Goal: Task Accomplishment & Management: Manage account settings

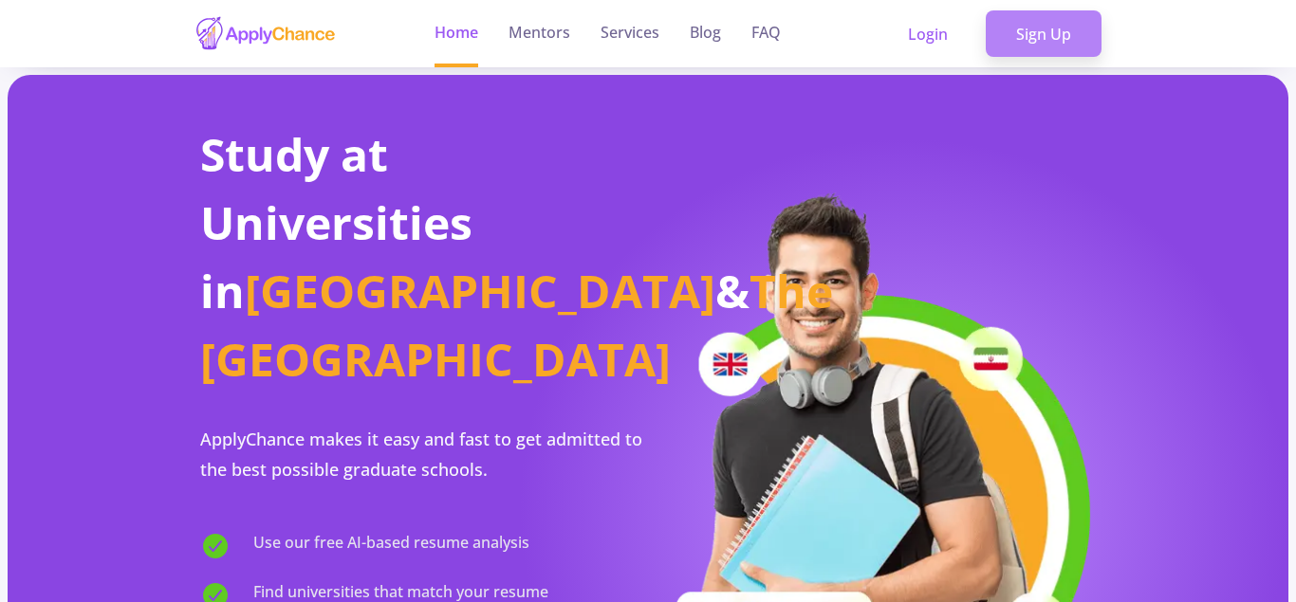
click at [1058, 45] on link "Sign Up" at bounding box center [1043, 33] width 116 height 47
click at [1045, 37] on link "Sign Up" at bounding box center [1043, 33] width 116 height 47
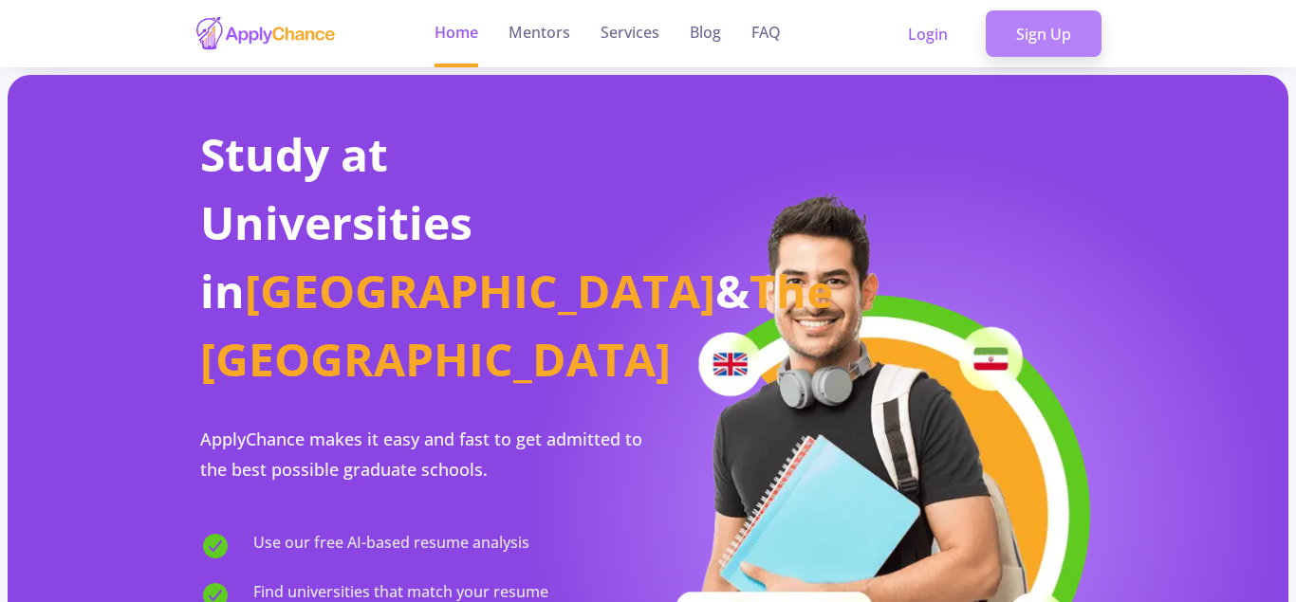
click at [1023, 36] on link "Sign Up" at bounding box center [1043, 33] width 116 height 47
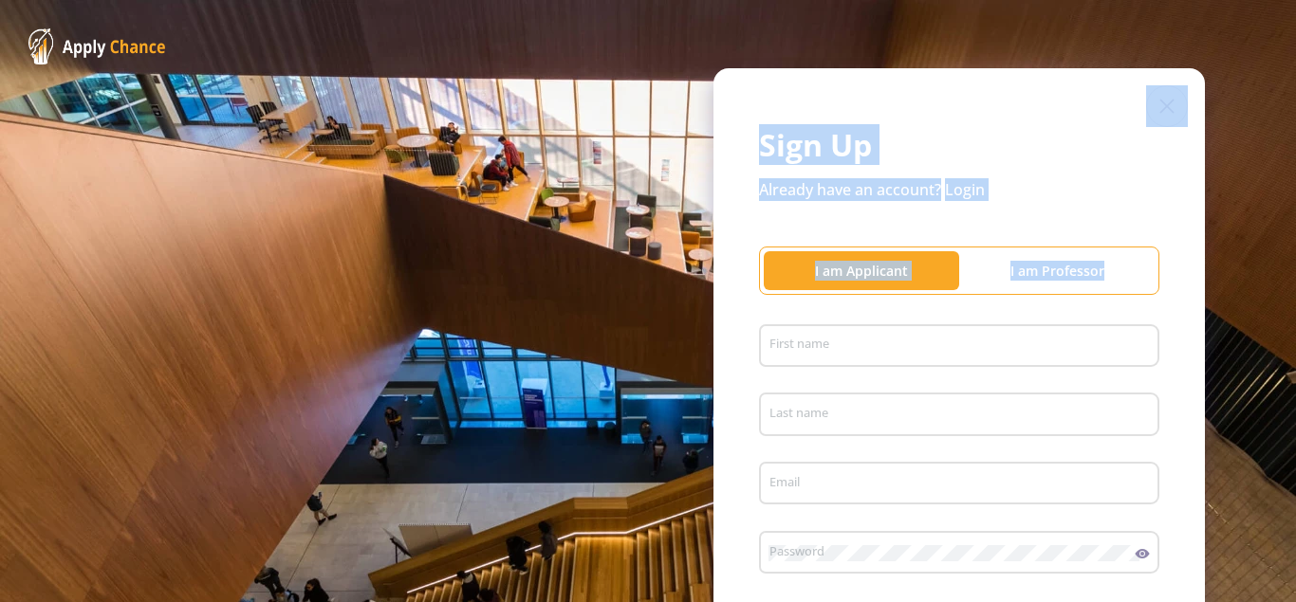
click at [903, 344] on div "Sign Up Already have an account? Login I am Applicant I am Professor First name…" at bounding box center [648, 464] width 1296 height 928
click at [1055, 240] on div "Sign Up Already have an account? Login I am Applicant I am Professor First name…" at bounding box center [958, 463] width 491 height 791
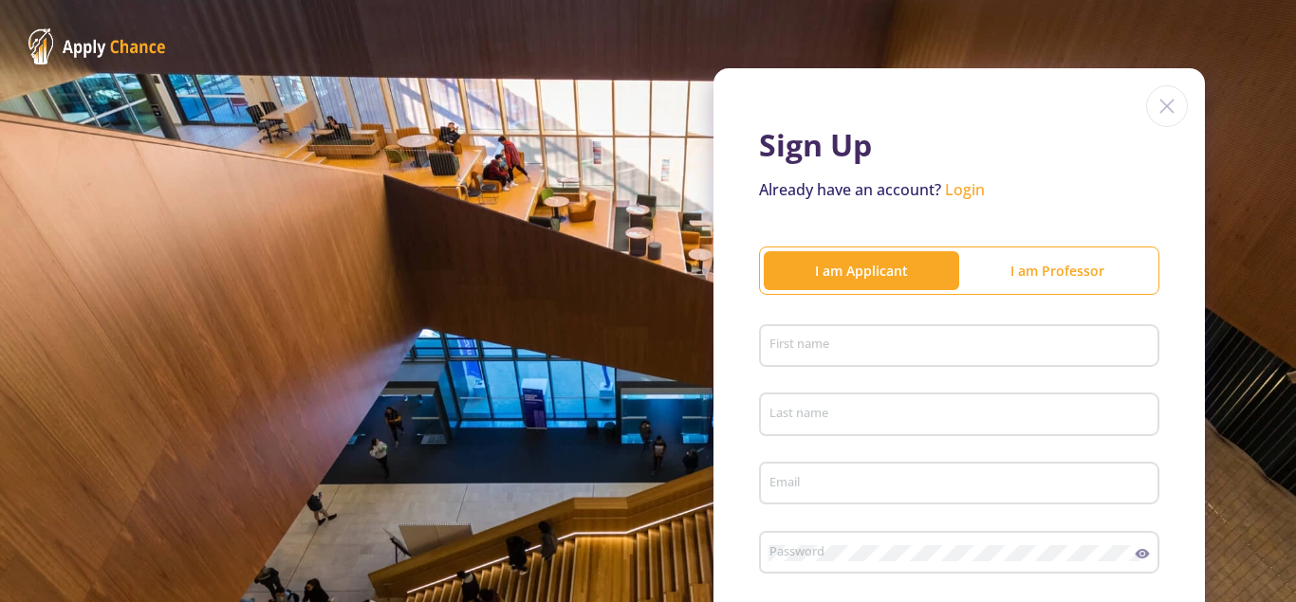
click at [813, 278] on div "I am Applicant" at bounding box center [860, 271] width 195 height 20
click at [846, 264] on div "I am Applicant" at bounding box center [860, 271] width 195 height 20
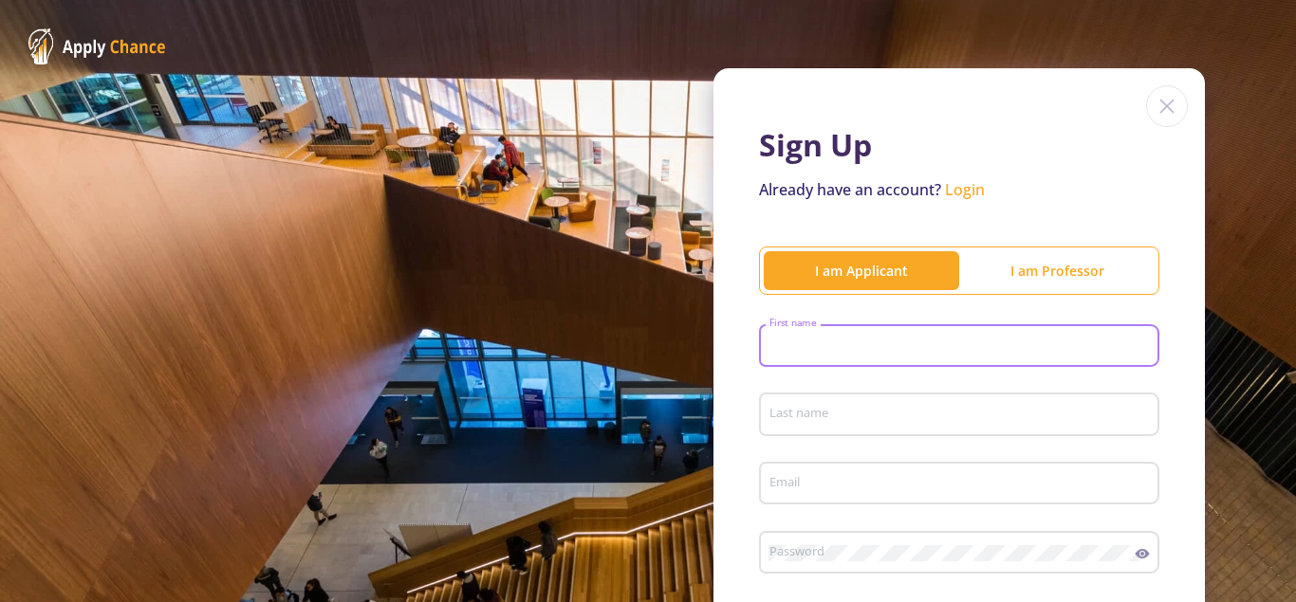
click at [840, 351] on input "First name" at bounding box center [961, 347] width 387 height 17
type input "yasin"
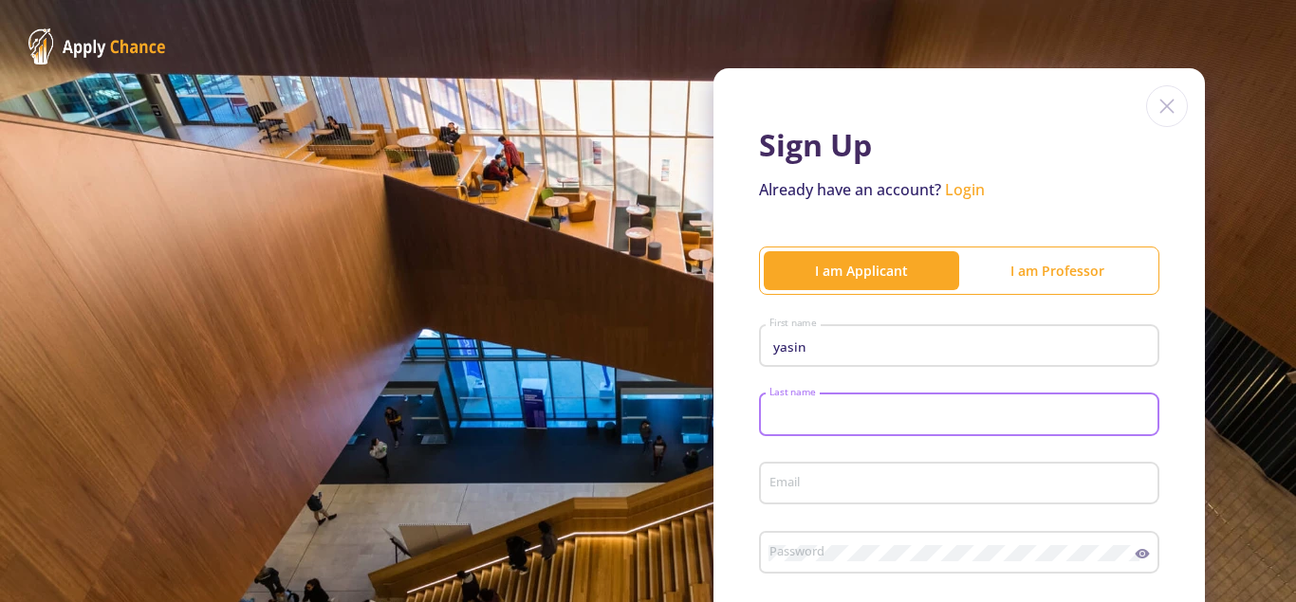
click at [791, 419] on input "Last name" at bounding box center [961, 415] width 387 height 17
type input "mohammadi"
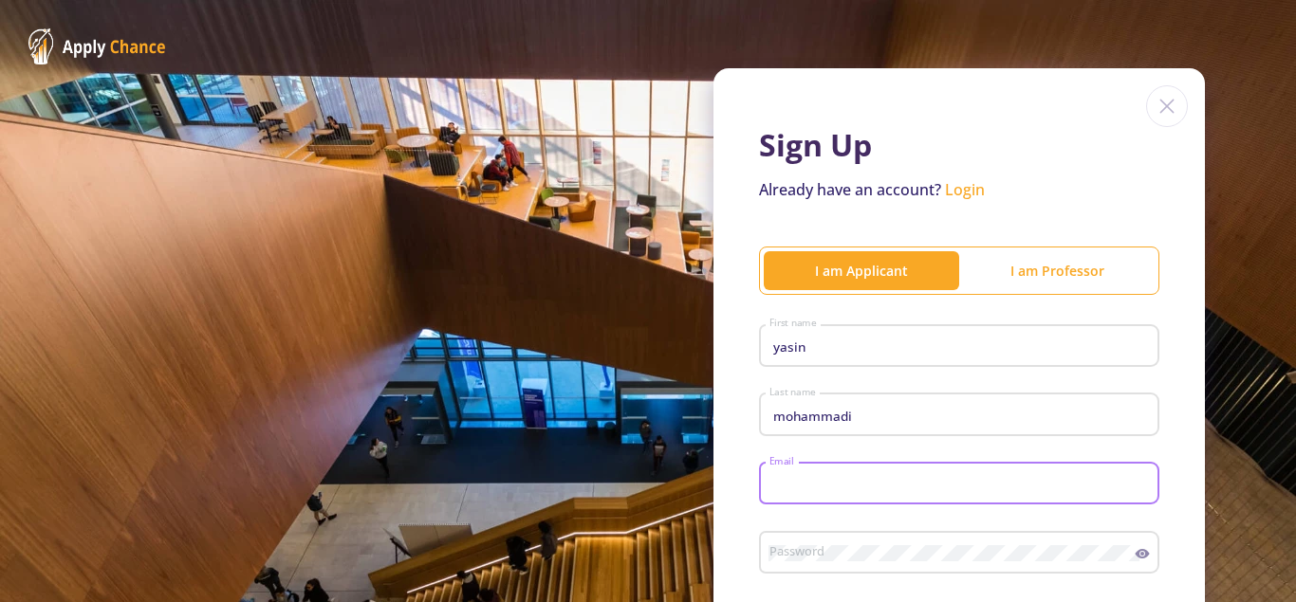
click at [793, 481] on input "Email" at bounding box center [961, 484] width 387 height 17
type input "[EMAIL_ADDRESS][DOMAIN_NAME]"
click at [1173, 491] on div "Sign Up Already have an account? Login I am Applicant I am [PERSON_NAME] First …" at bounding box center [958, 463] width 491 height 791
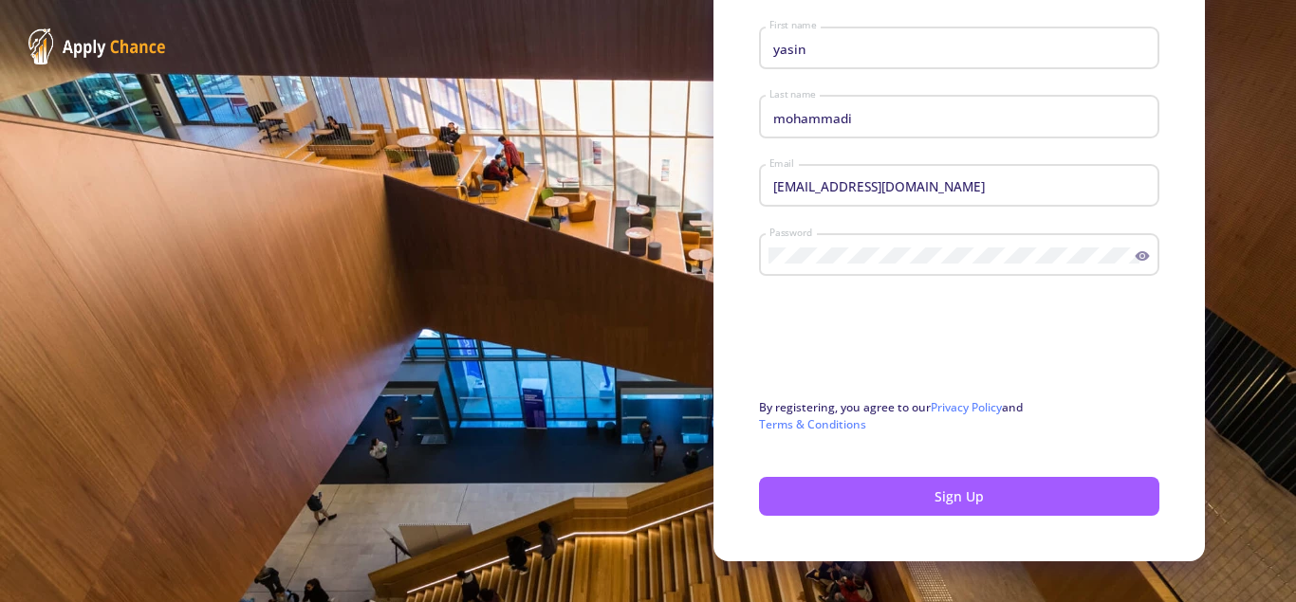
scroll to position [305, 0]
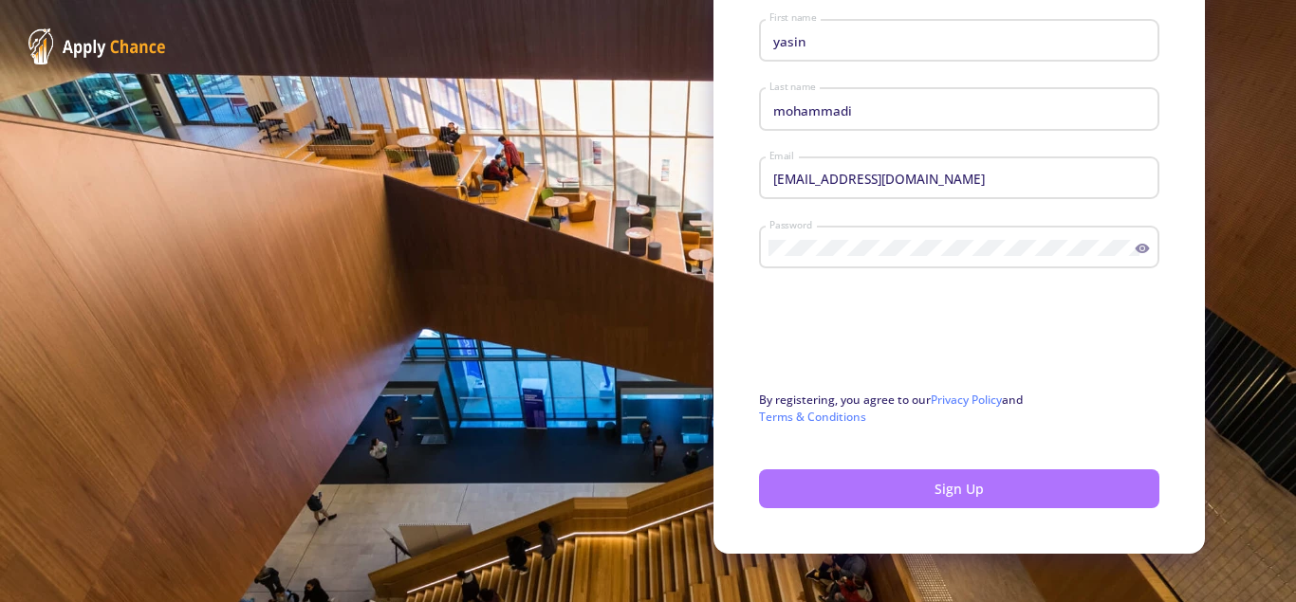
click at [964, 492] on button "Sign Up" at bounding box center [959, 488] width 400 height 39
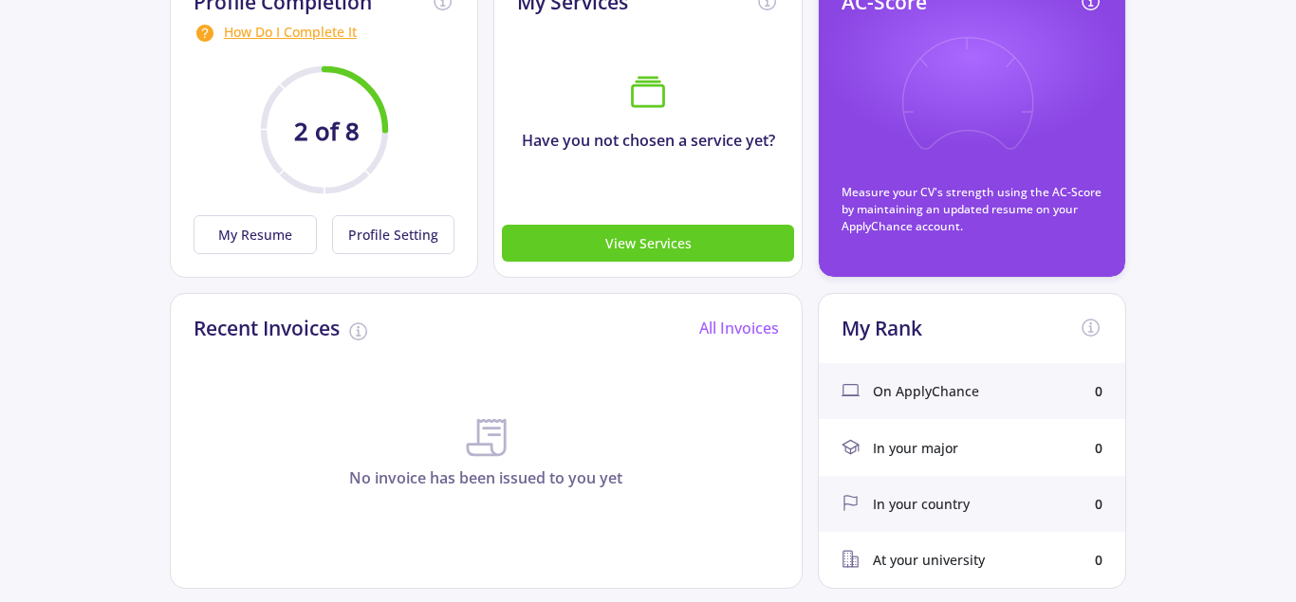
scroll to position [325, 0]
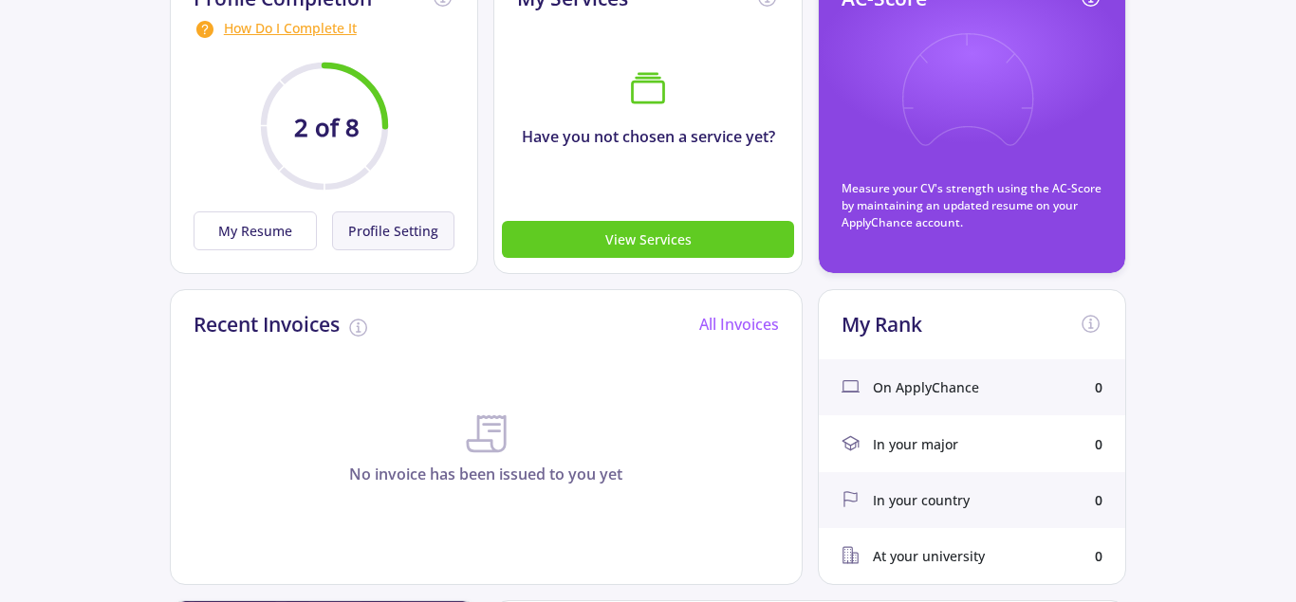
click at [412, 240] on button "Profile Setting" at bounding box center [393, 230] width 123 height 39
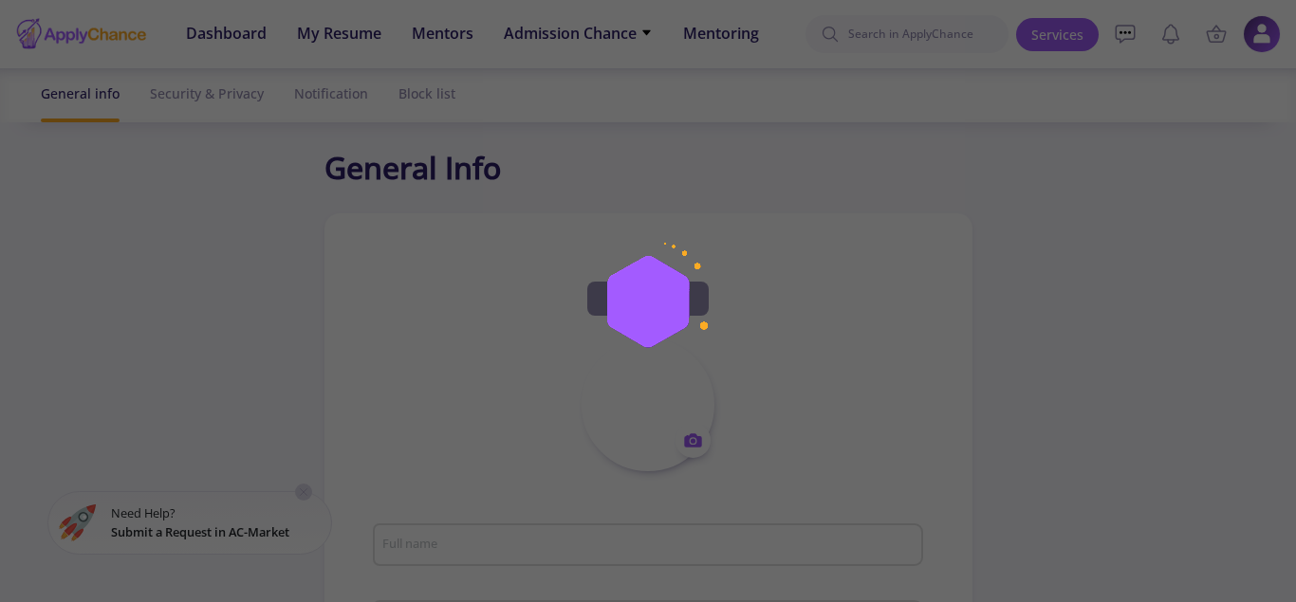
type input "[PERSON_NAME]"
type input "yasinmohammadi1"
type input "[EMAIL_ADDRESS][DOMAIN_NAME]"
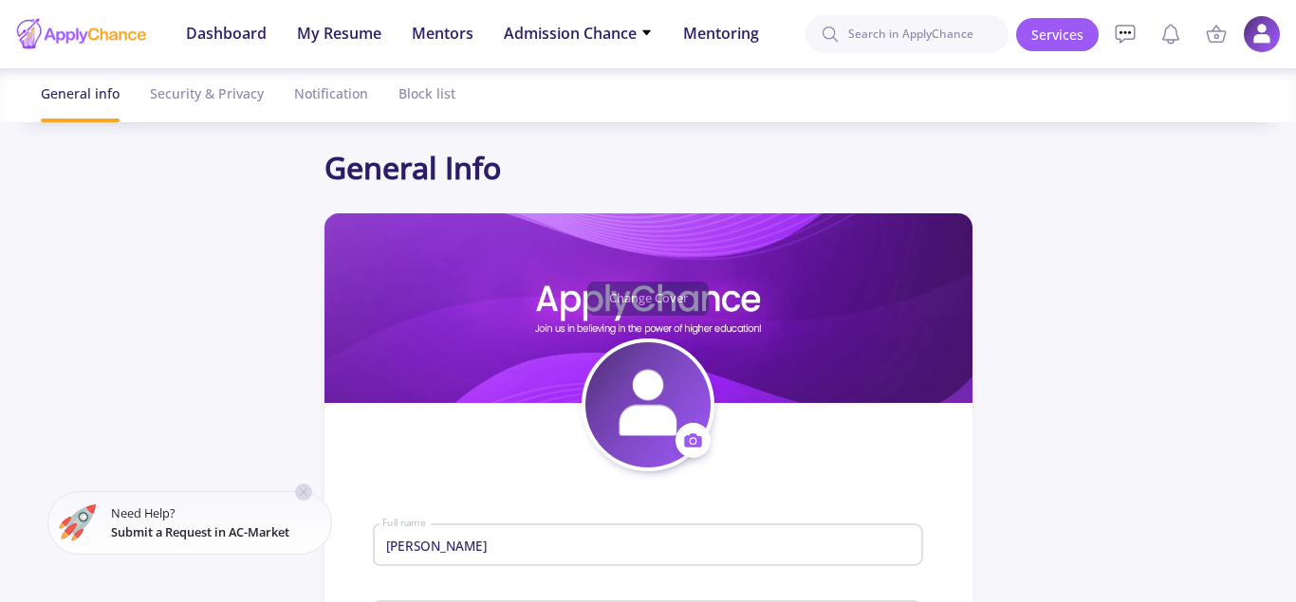
click at [683, 436] on span at bounding box center [692, 440] width 35 height 35
click at [769, 504] on button "Change photo" at bounding box center [781, 500] width 211 height 48
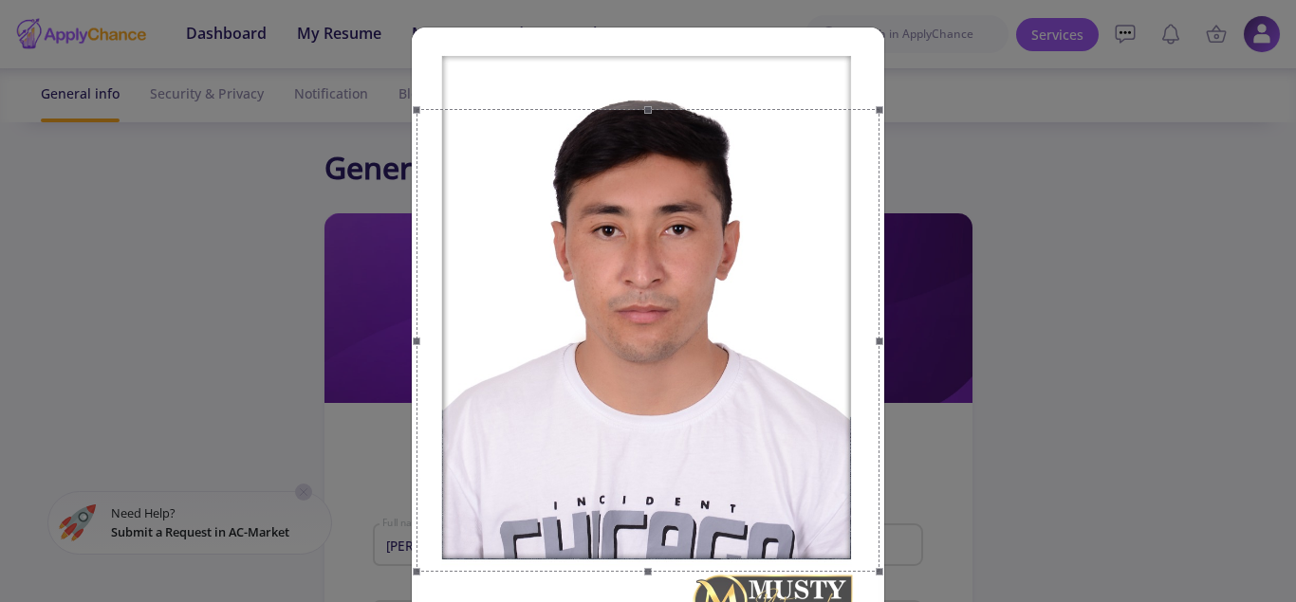
drag, startPoint x: 877, startPoint y: 112, endPoint x: 1027, endPoint y: 159, distance: 157.2
click at [1027, 159] on div "Cancel Crop" at bounding box center [648, 301] width 1296 height 602
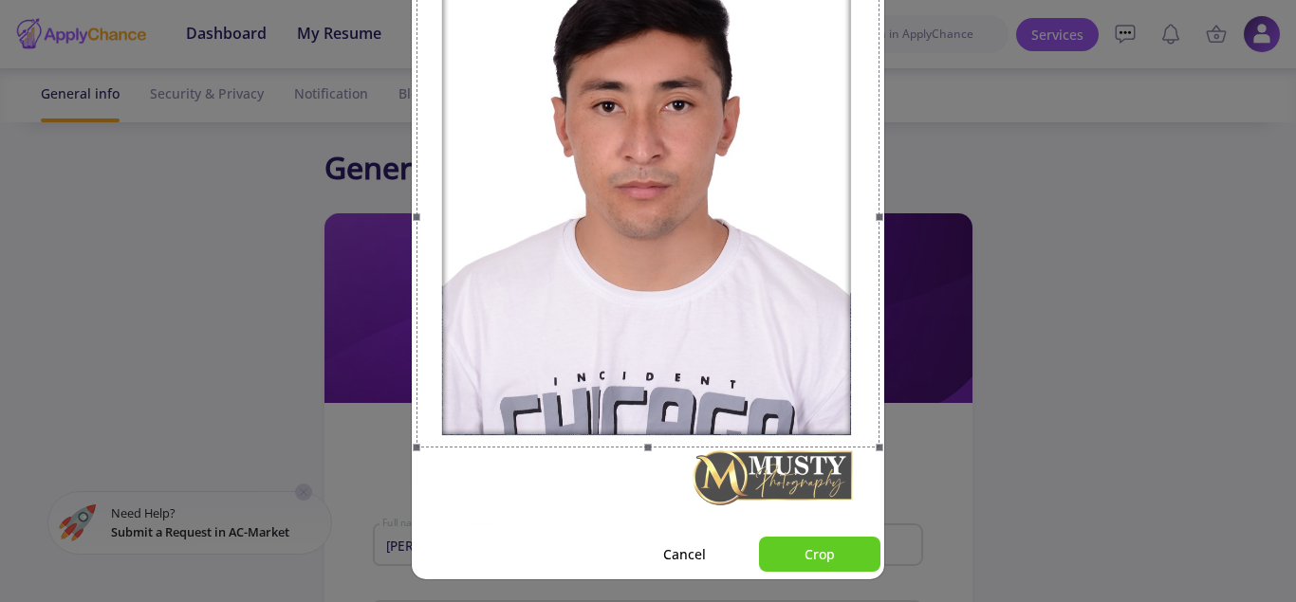
scroll to position [129, 0]
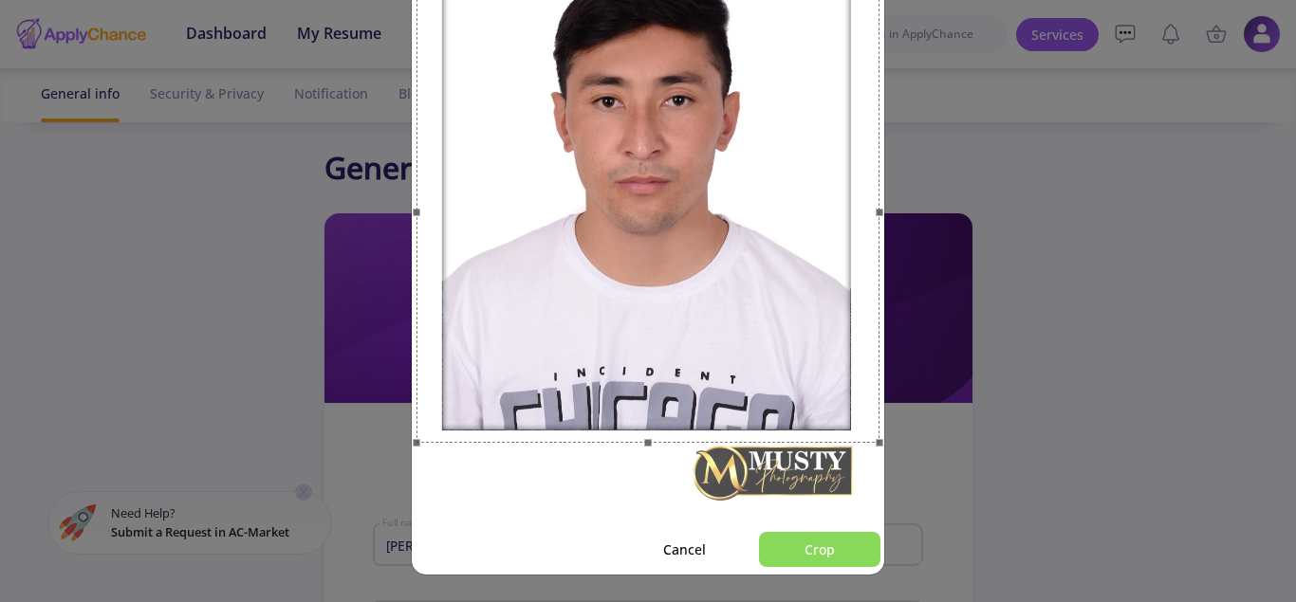
click at [813, 545] on button "Crop" at bounding box center [819, 549] width 121 height 35
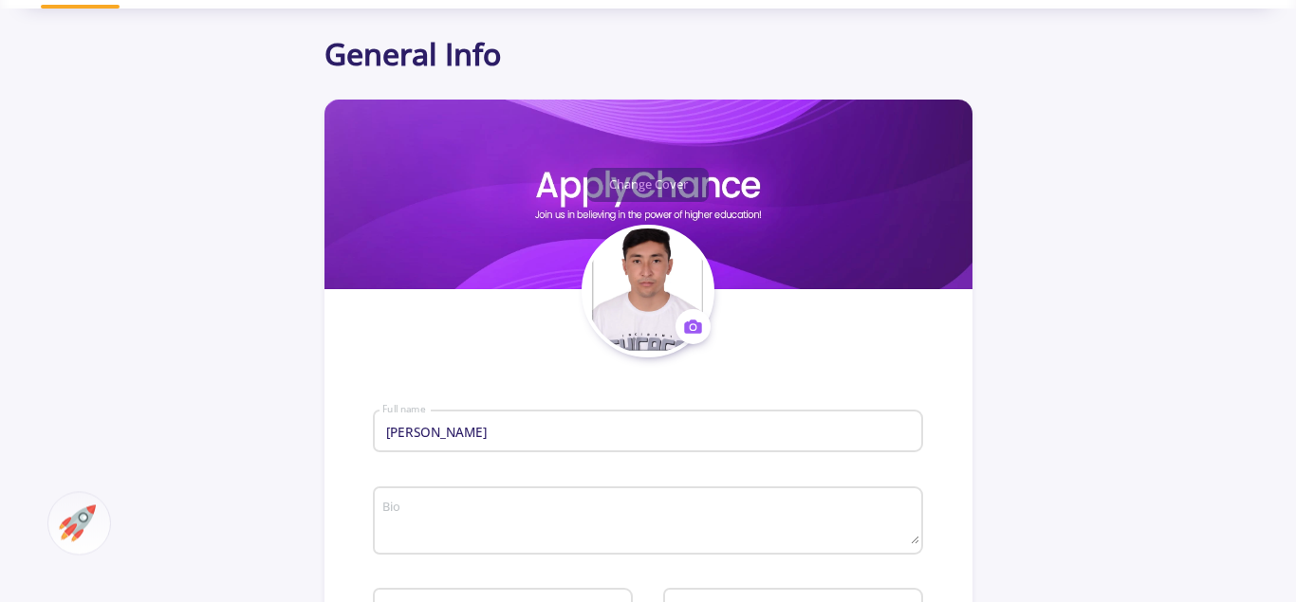
scroll to position [295, 0]
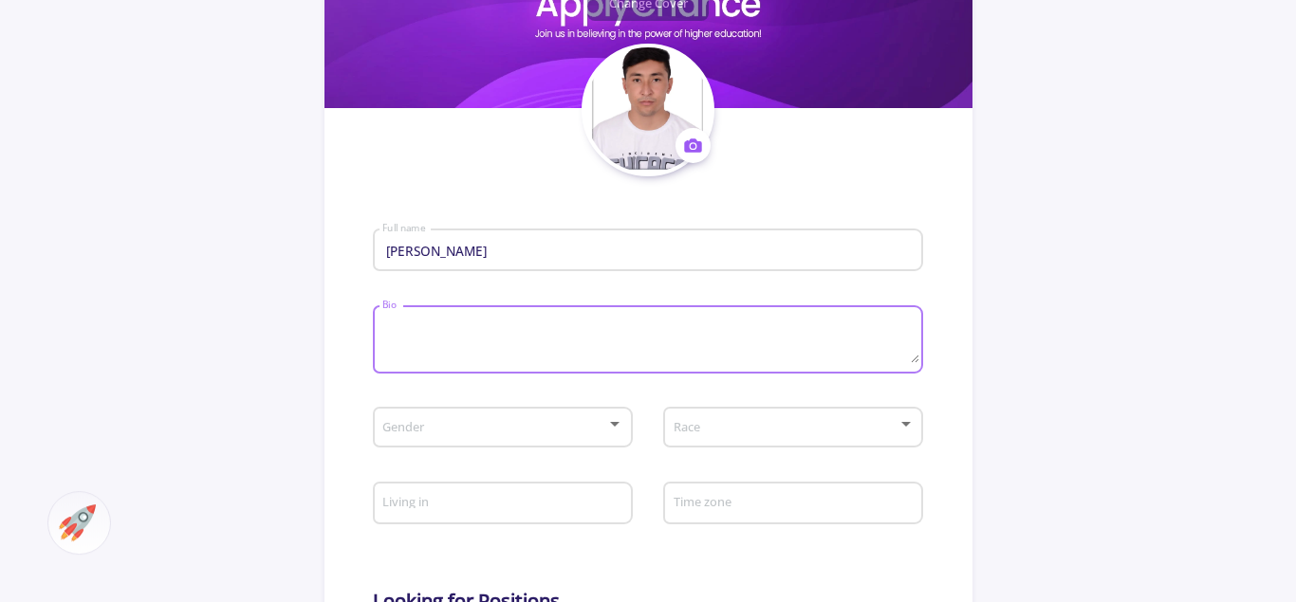
click at [486, 329] on textarea "Bio" at bounding box center [649, 341] width 537 height 45
type textarea "i"
type textarea "pharmacist"
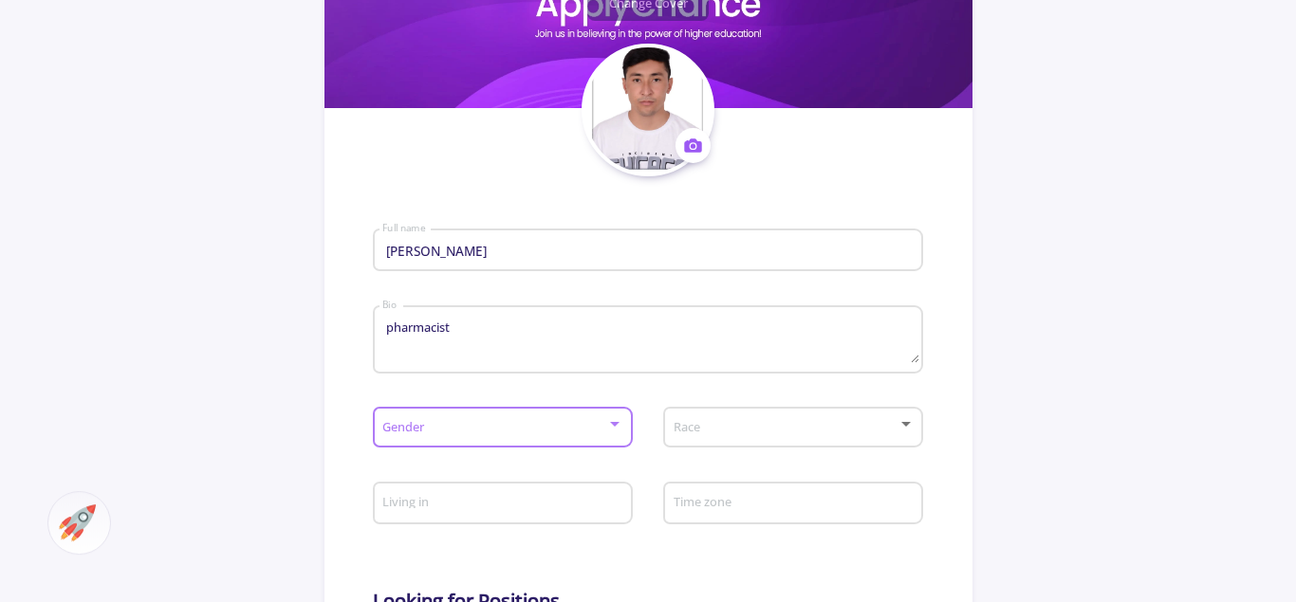
click at [610, 431] on div at bounding box center [614, 424] width 17 height 15
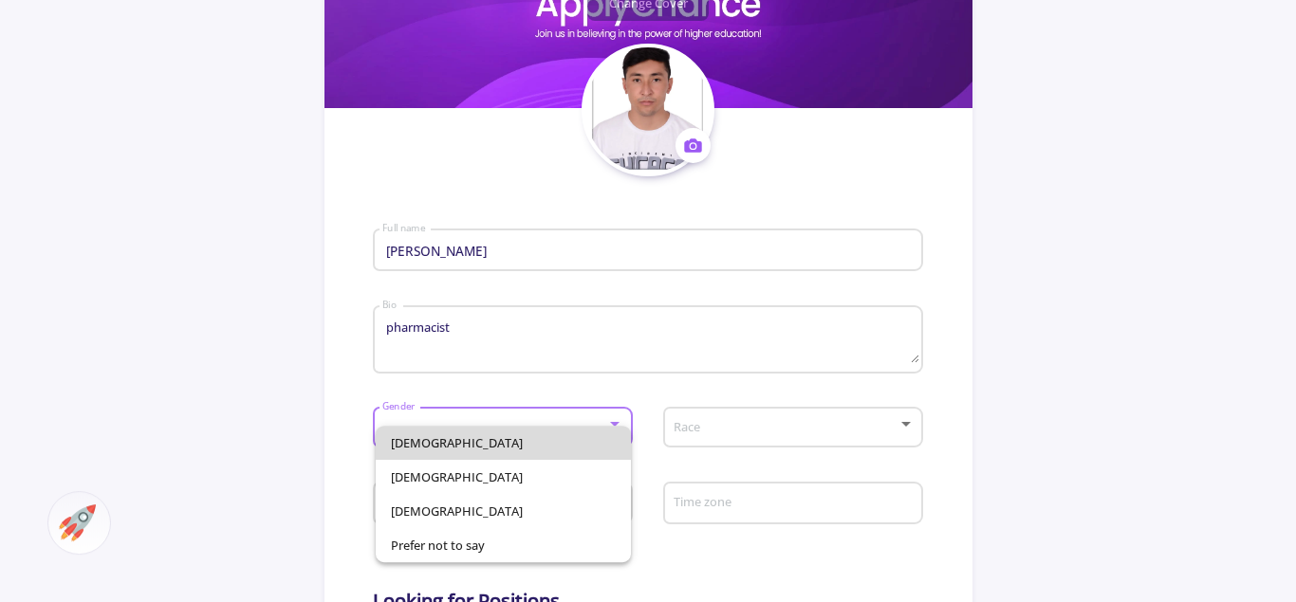
click at [474, 443] on span "[DEMOGRAPHIC_DATA]" at bounding box center [503, 443] width 225 height 34
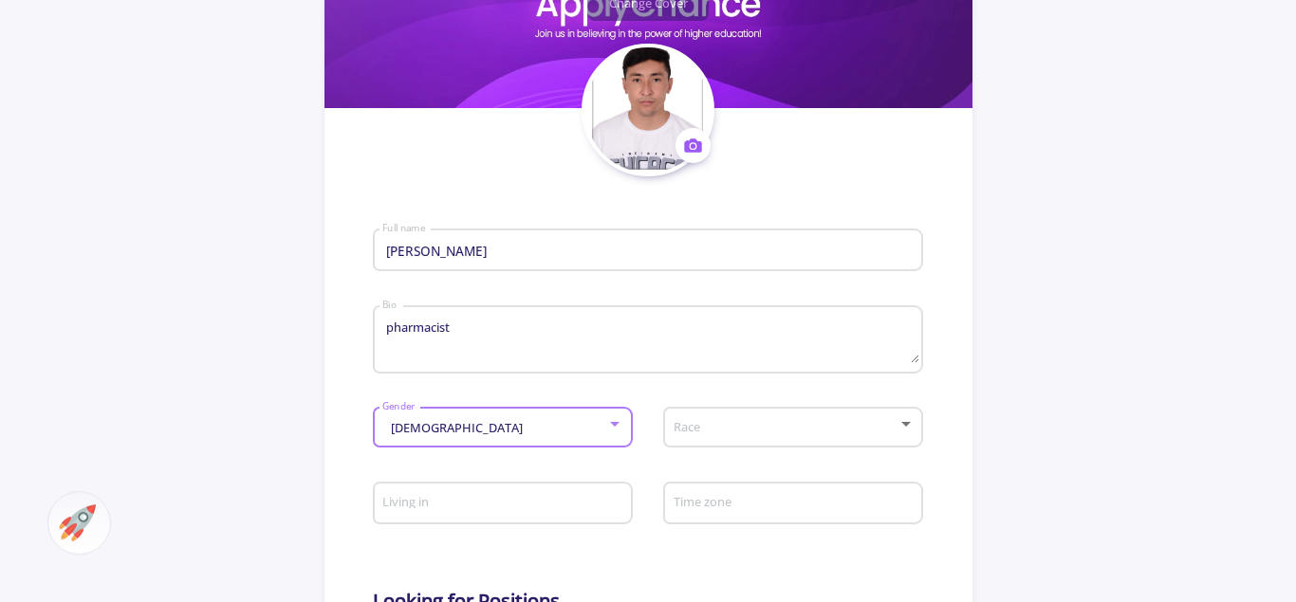
click at [910, 425] on div at bounding box center [905, 424] width 9 height 5
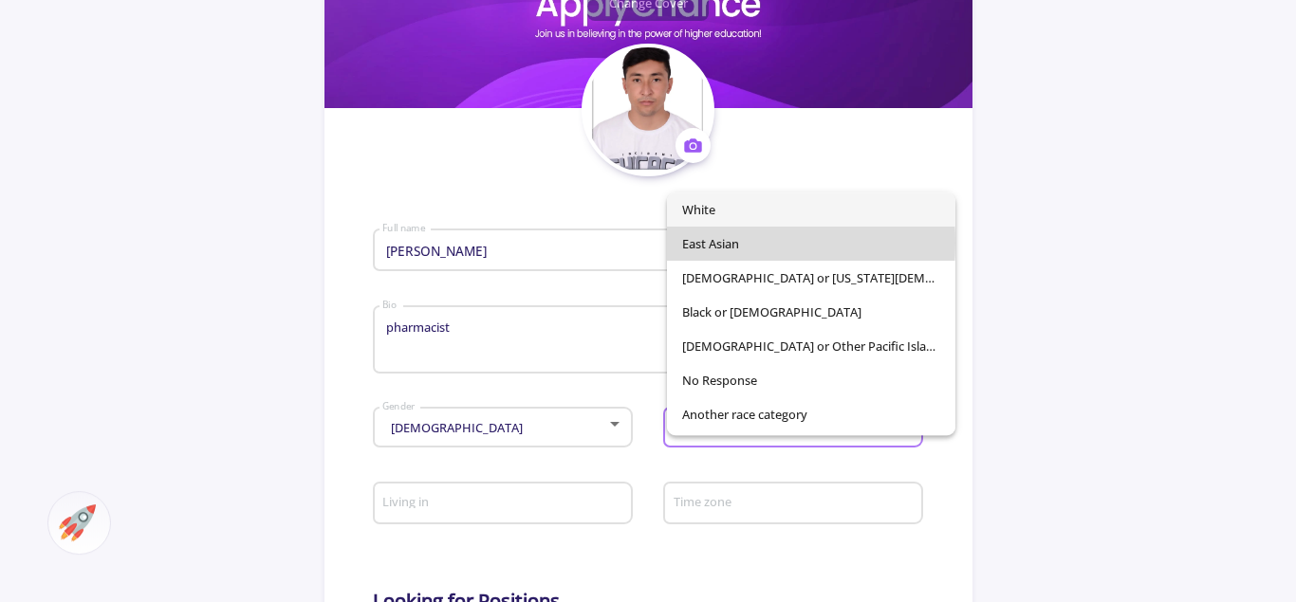
click at [700, 243] on span "East Asian" at bounding box center [811, 244] width 258 height 34
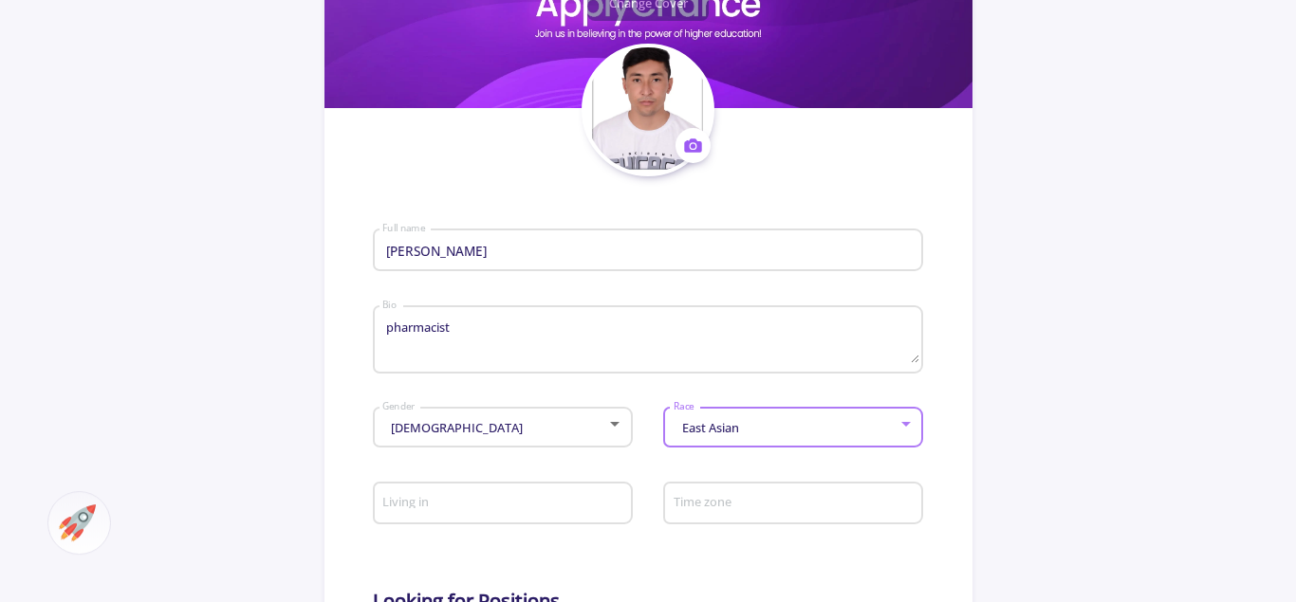
click at [568, 512] on input "Living in" at bounding box center [504, 504] width 247 height 17
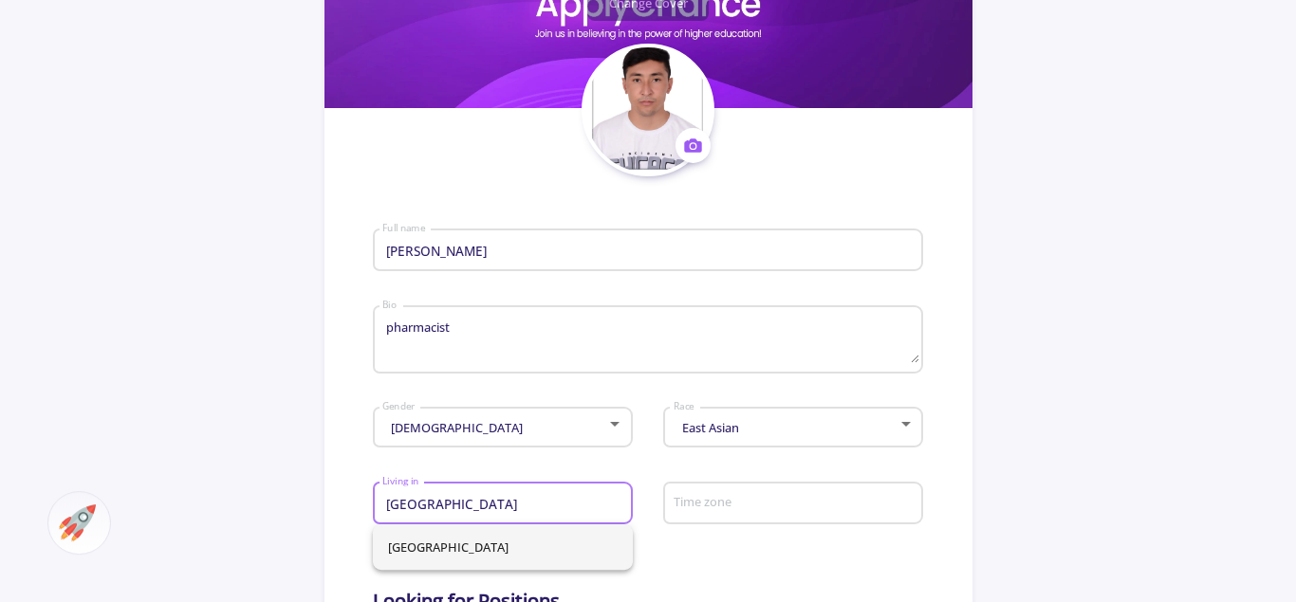
type input "[GEOGRAPHIC_DATA]"
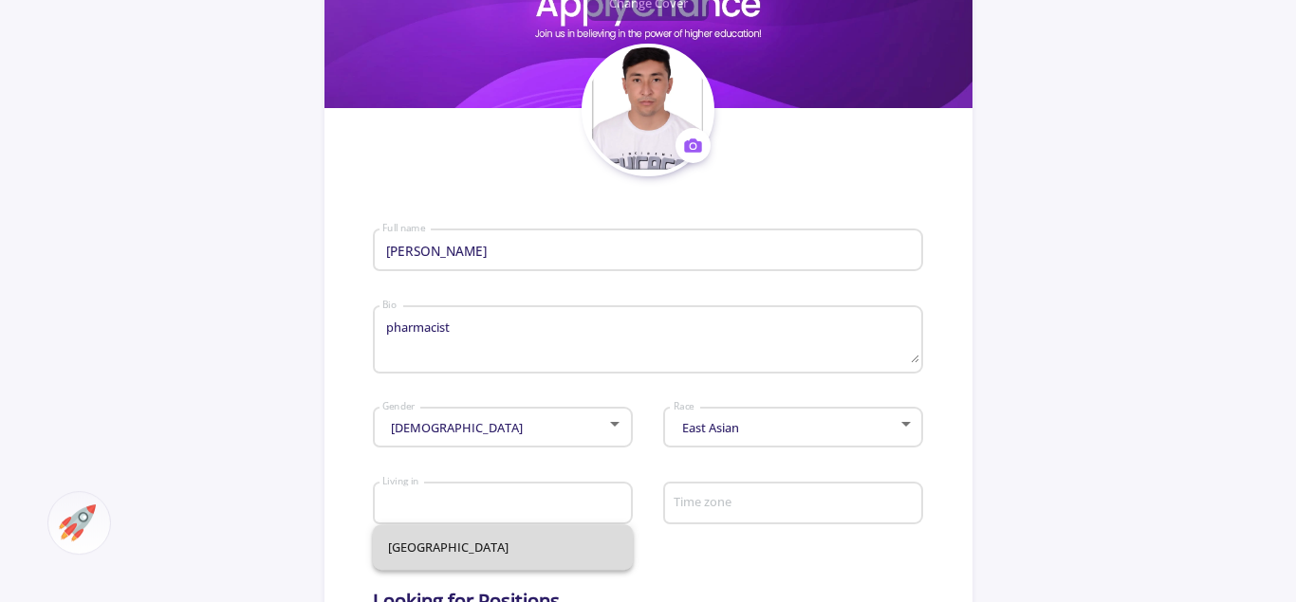
click at [428, 553] on span "[GEOGRAPHIC_DATA]" at bounding box center [503, 547] width 230 height 46
type input "[GEOGRAPHIC_DATA]"
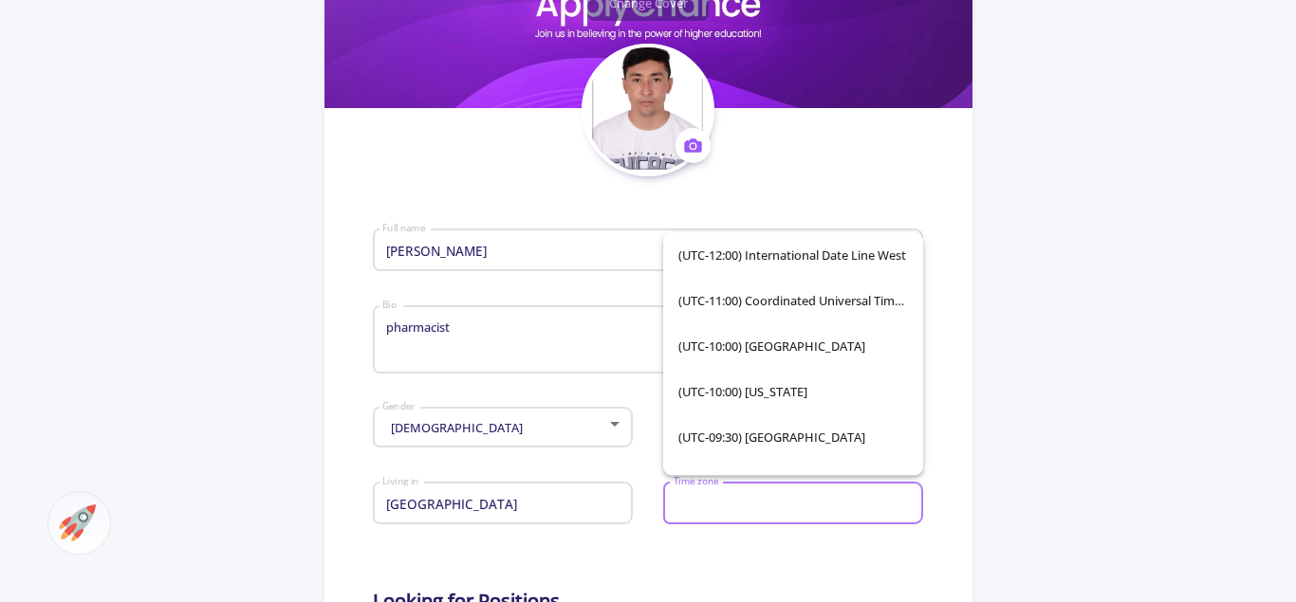
click at [741, 505] on input "Time zone" at bounding box center [795, 504] width 247 height 17
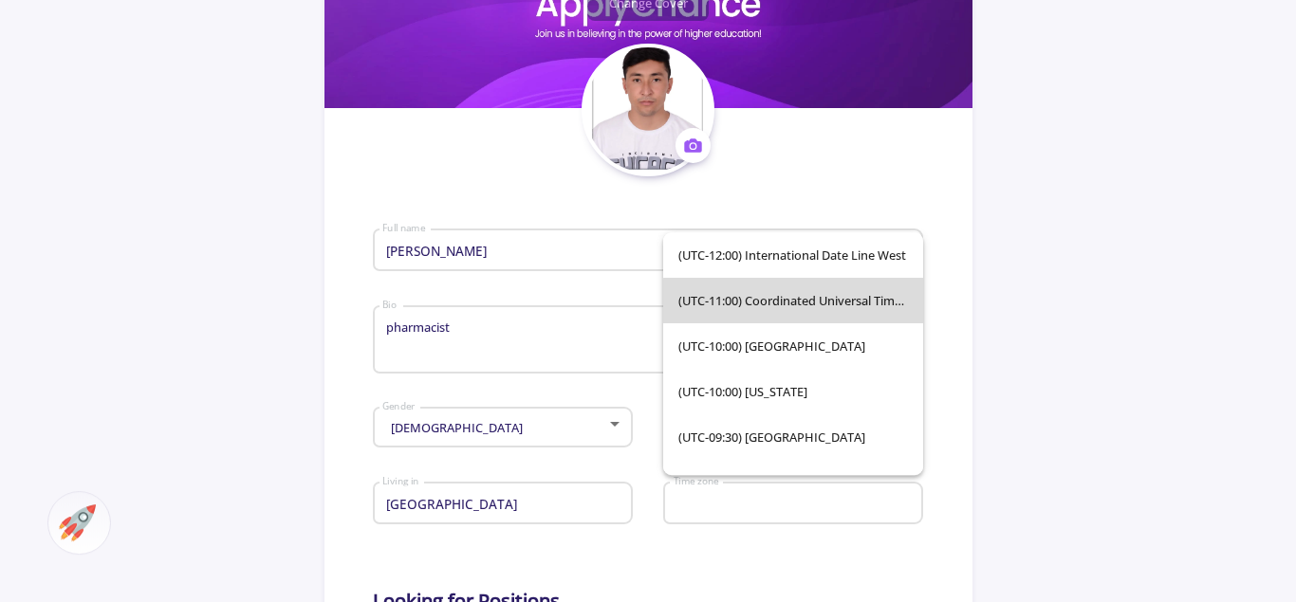
click at [907, 309] on span "(UTC-11:00) Coordinated Universal Time-11" at bounding box center [793, 301] width 230 height 46
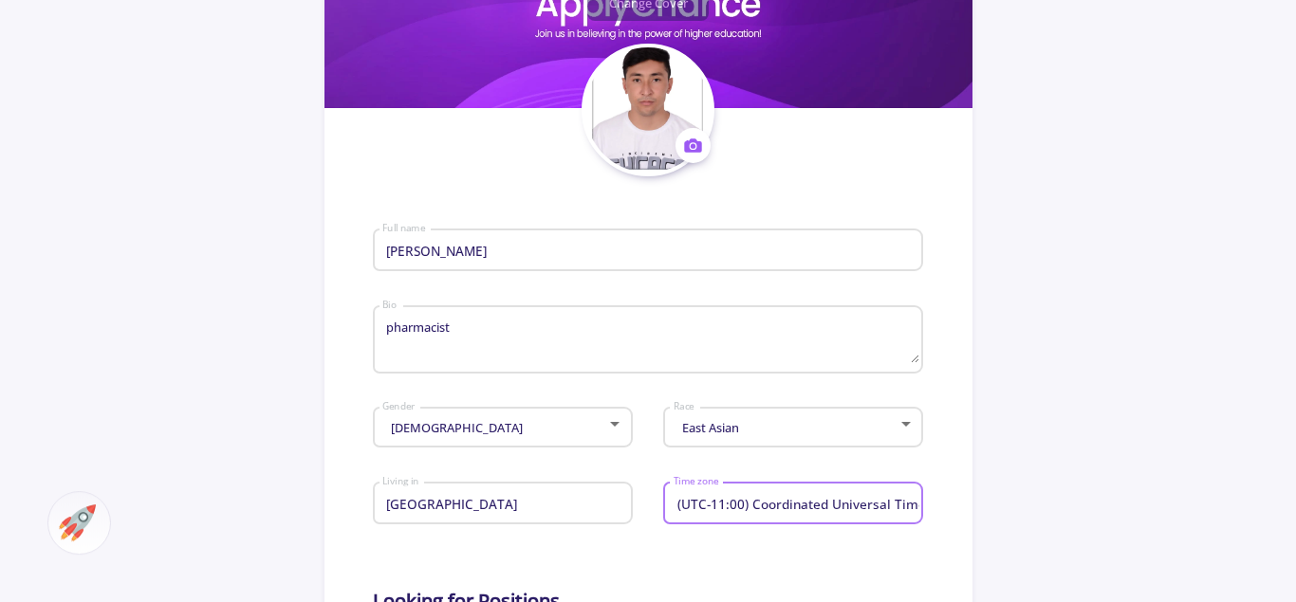
scroll to position [0, 20]
click at [876, 505] on input "(UTC-11:00) Coordinated Universal Time-11" at bounding box center [795, 504] width 247 height 17
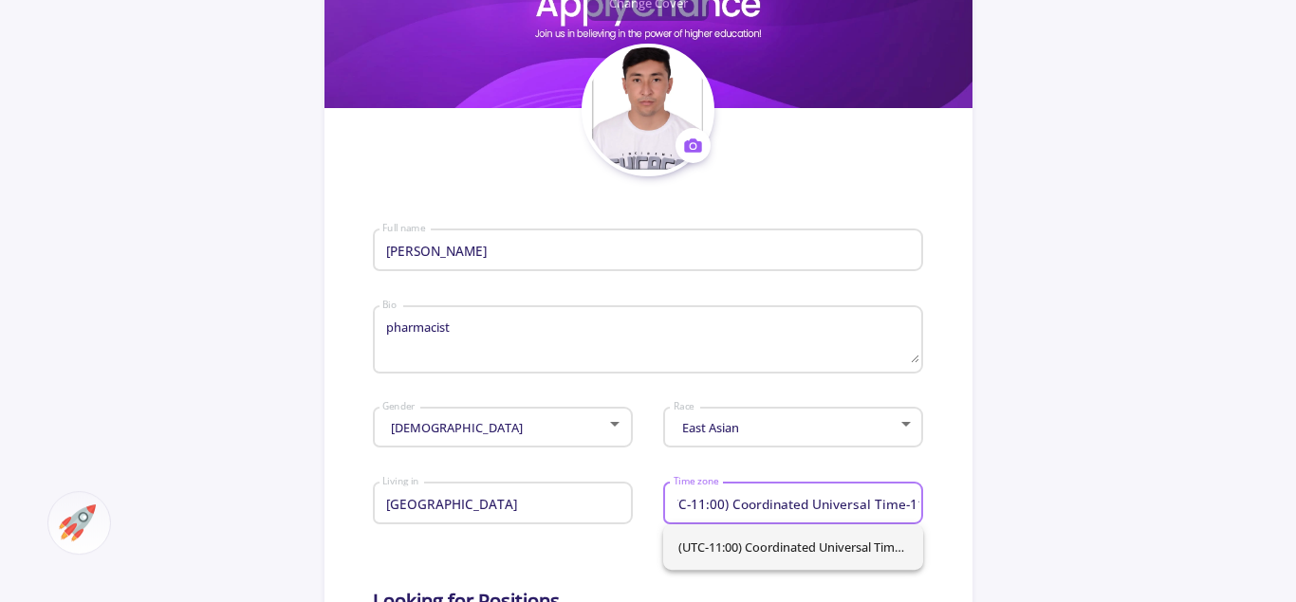
click at [784, 545] on span "(UTC-11:00) Coordinated Universal Time-11" at bounding box center [793, 547] width 230 height 46
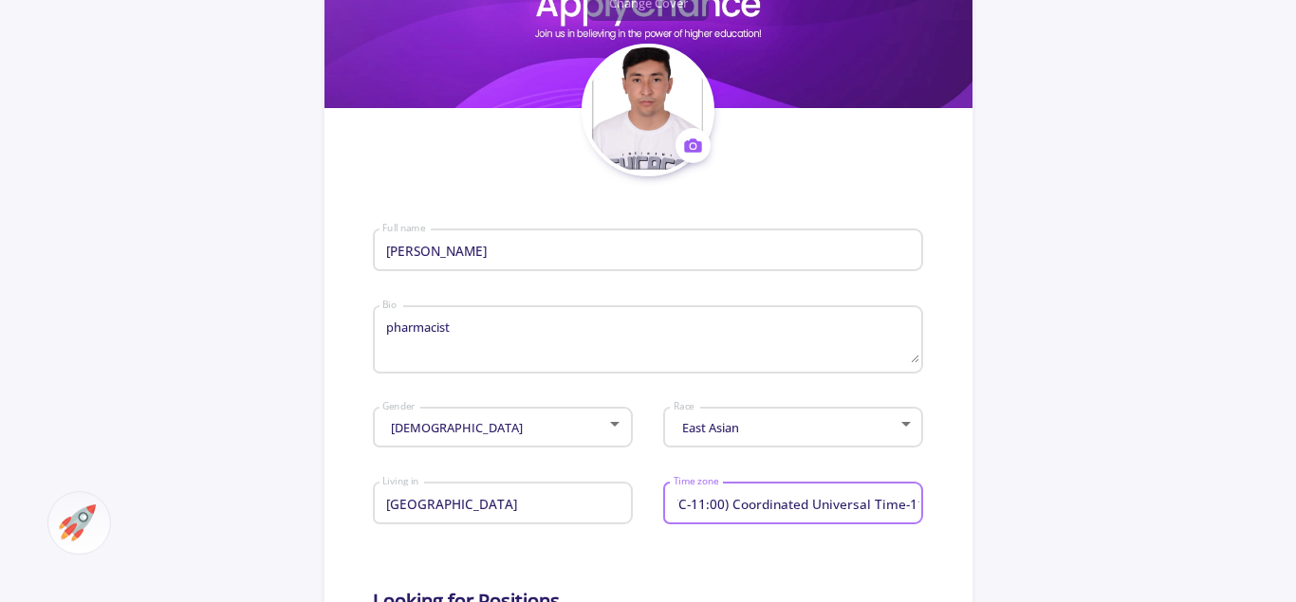
click at [874, 503] on input "(UTC-11:00) Coordinated Universal Time-11" at bounding box center [795, 504] width 247 height 17
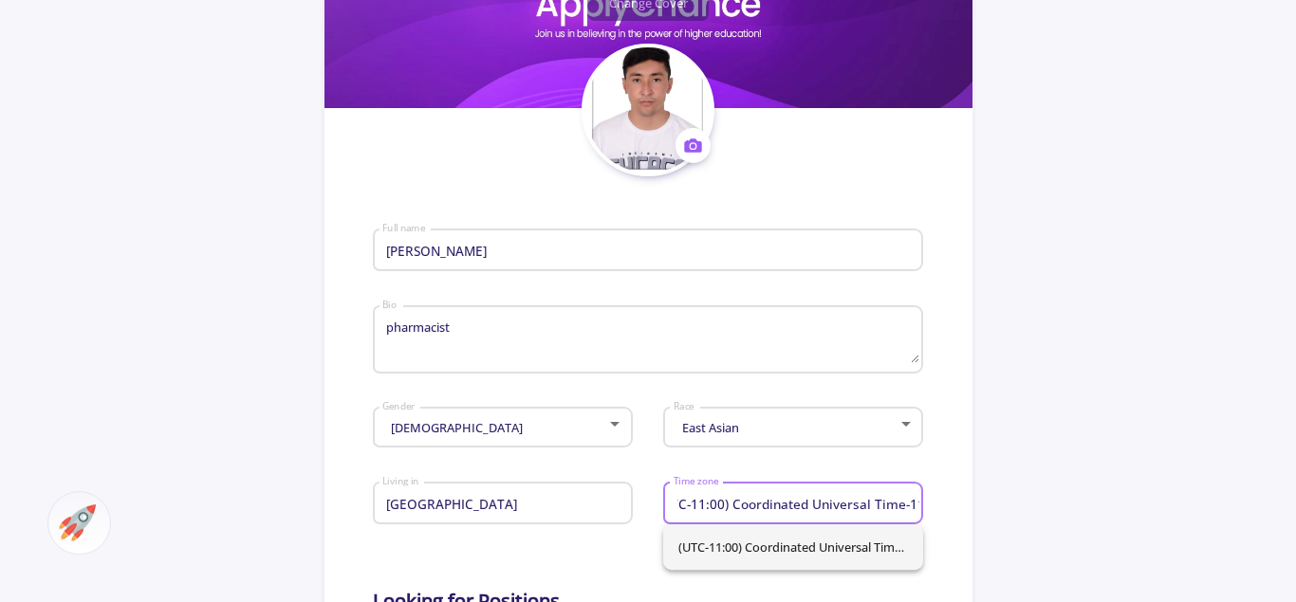
click at [891, 552] on span "(UTC-11:00) Coordinated Universal Time-11" at bounding box center [793, 547] width 230 height 46
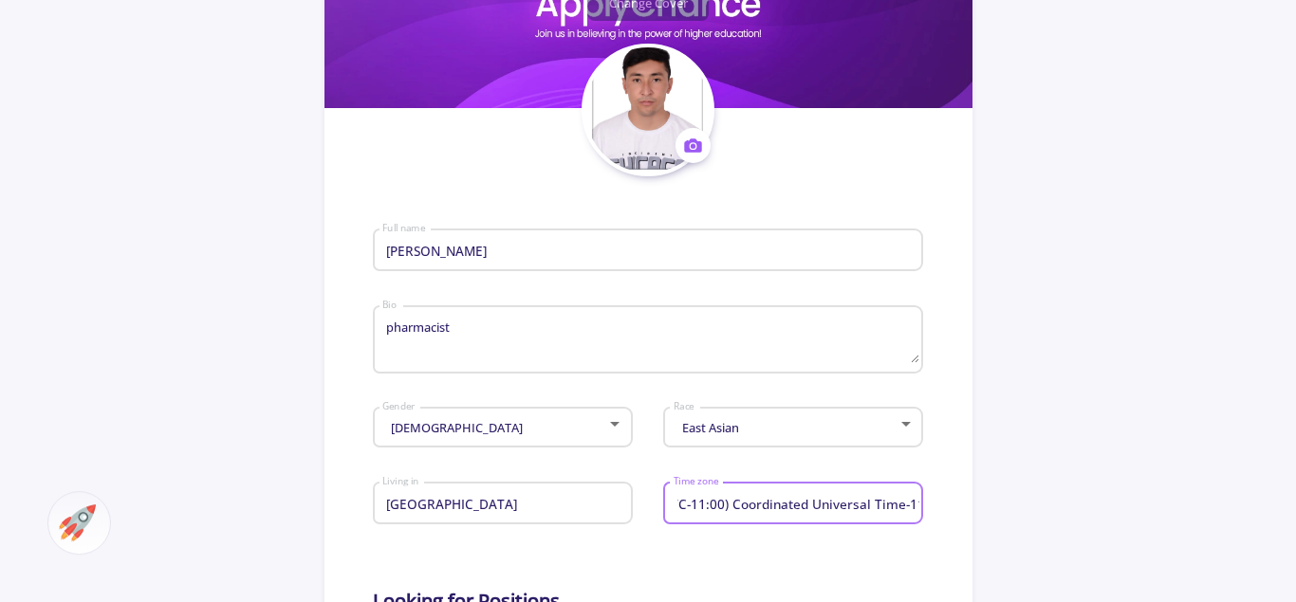
click at [693, 500] on input "(UTC-11:00) Coordinated Universal Time-11" at bounding box center [795, 504] width 247 height 17
click at [693, 502] on input "(UTC-11:00) Coordinated Universal Time-11" at bounding box center [795, 504] width 247 height 17
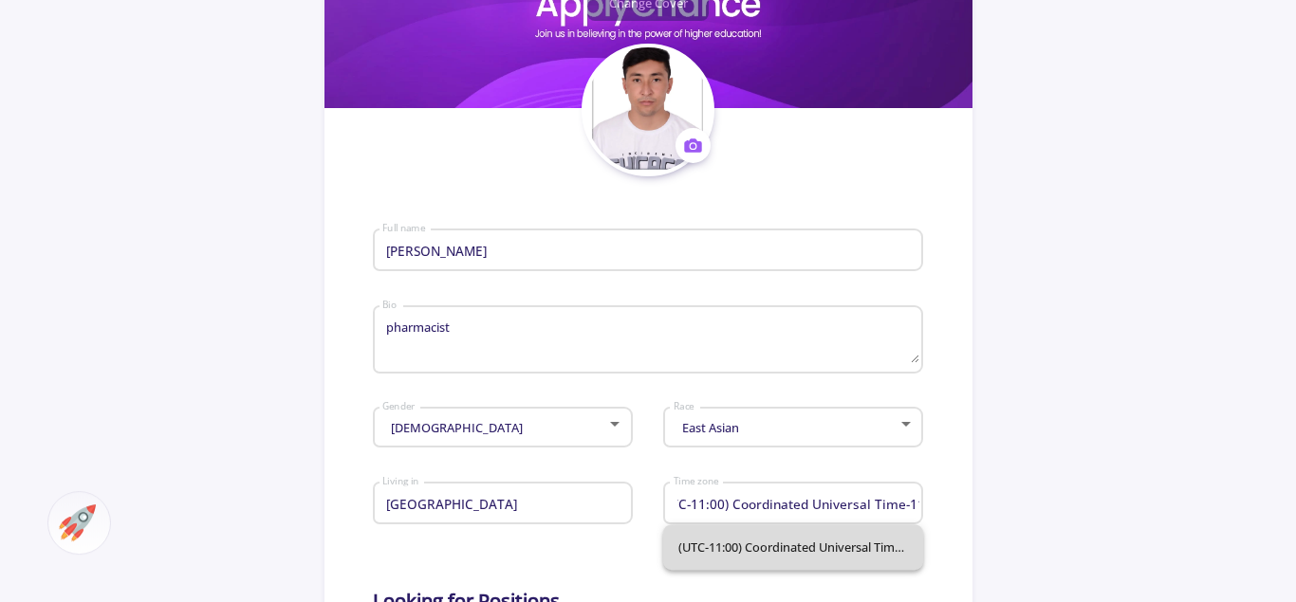
click at [717, 537] on span "(UTC-11:00) Coordinated Universal Time-11" at bounding box center [793, 547] width 230 height 46
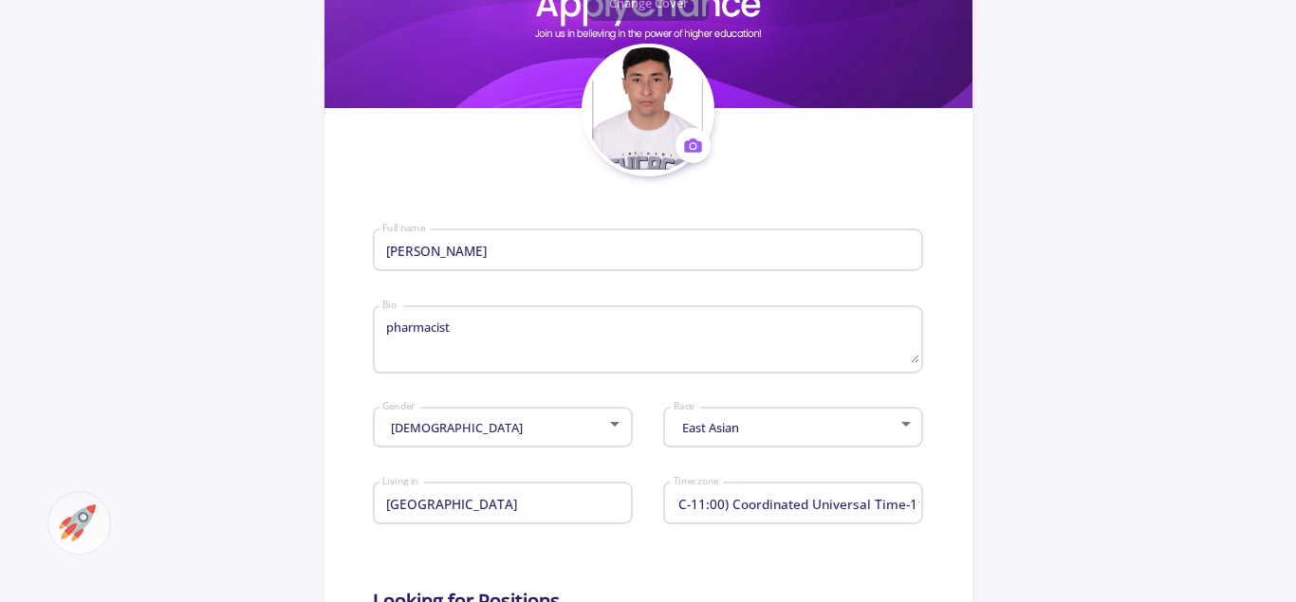
click at [874, 491] on div "(UTC-11:00) Coordinated Universal Time-11 Time zone" at bounding box center [793, 499] width 242 height 49
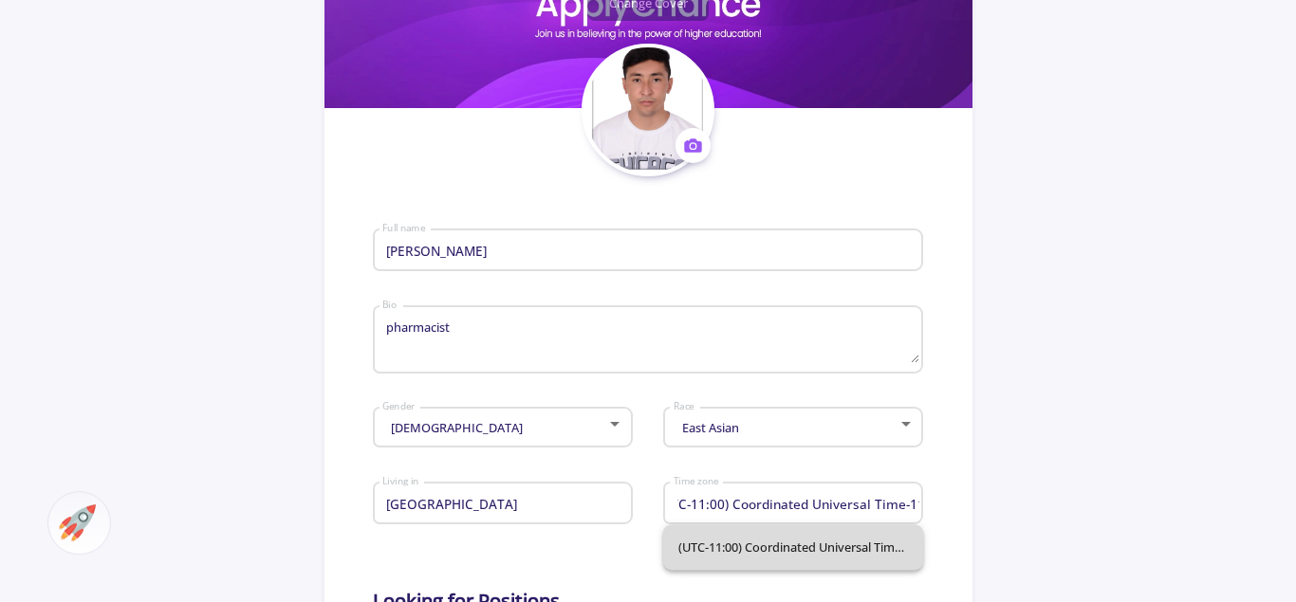
click at [880, 555] on span "(UTC-11:00) Coordinated Universal Time-11" at bounding box center [793, 547] width 230 height 46
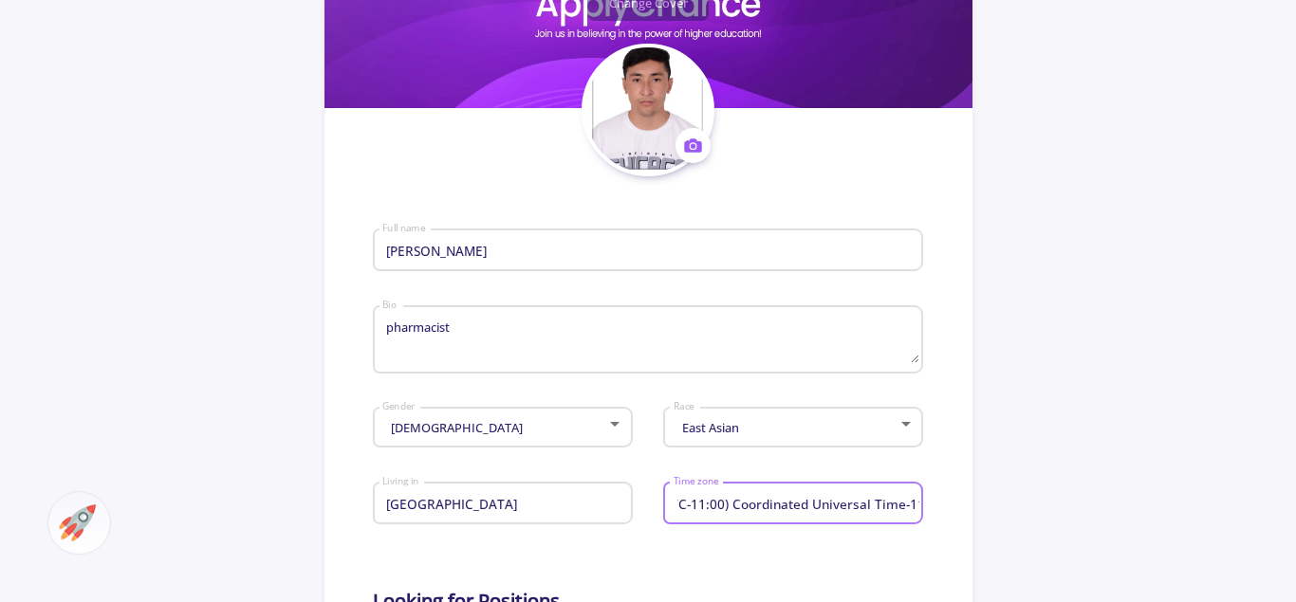
click at [910, 506] on input "(UTC-11:00) Coordinated Universal Time-11" at bounding box center [795, 504] width 247 height 17
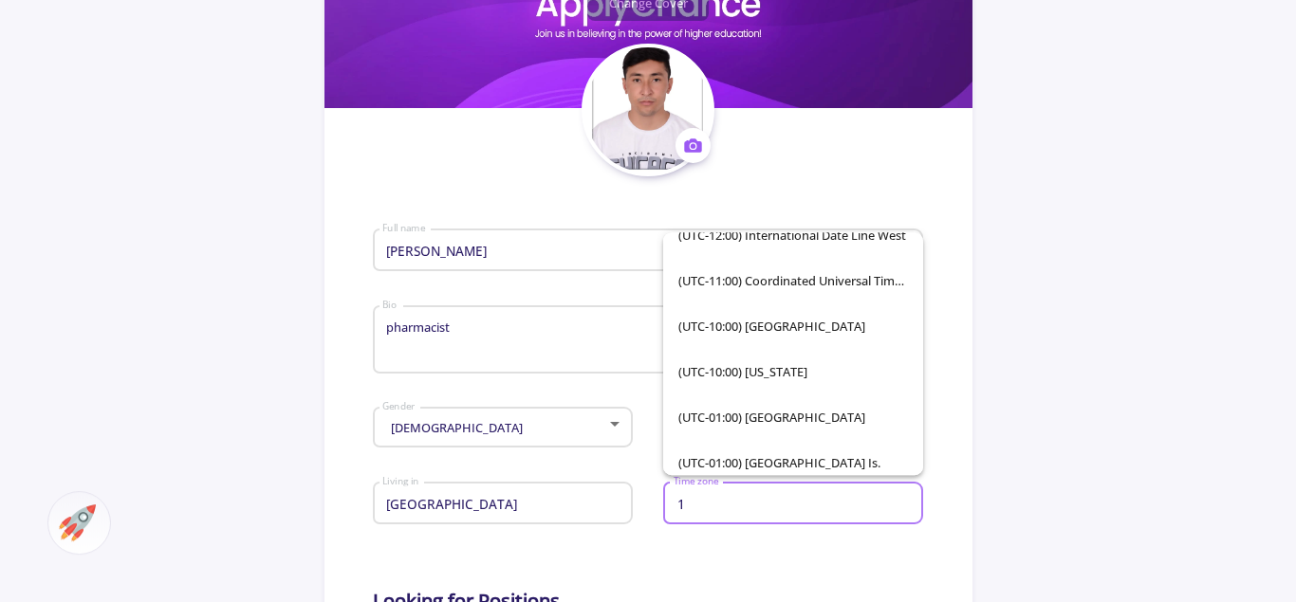
scroll to position [0, 0]
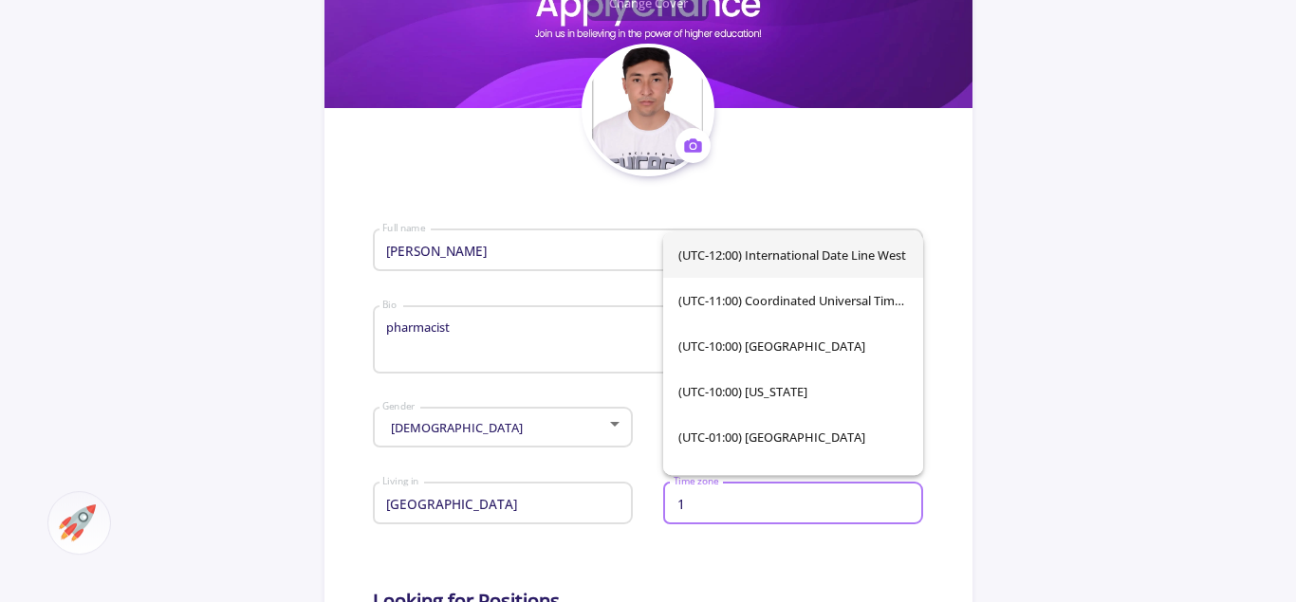
type input "1"
click at [782, 248] on span "(UTC-12:00) International Date Line West" at bounding box center [793, 255] width 230 height 46
type input "(UTC-12:00) International Date Line West"
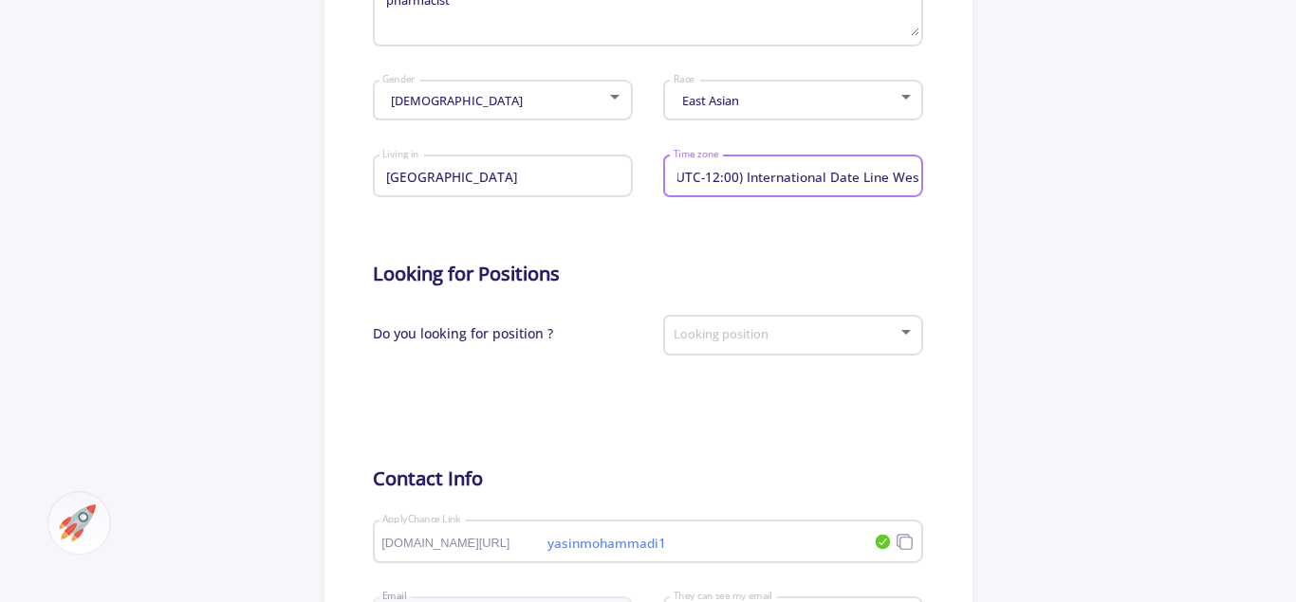
scroll to position [654, 0]
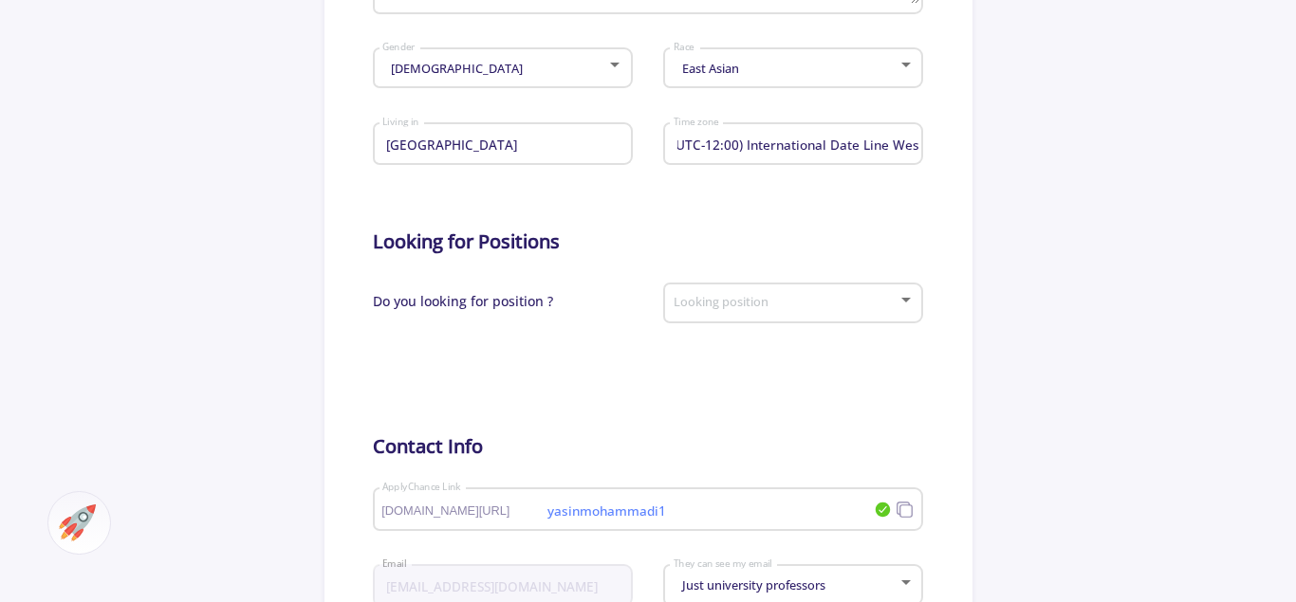
click at [1274, 352] on app-general-setting "General Info Change Cover Change cover Remove cover Change photo Remove photo […" at bounding box center [648, 165] width 1296 height 1348
click at [908, 300] on div at bounding box center [905, 300] width 9 height 5
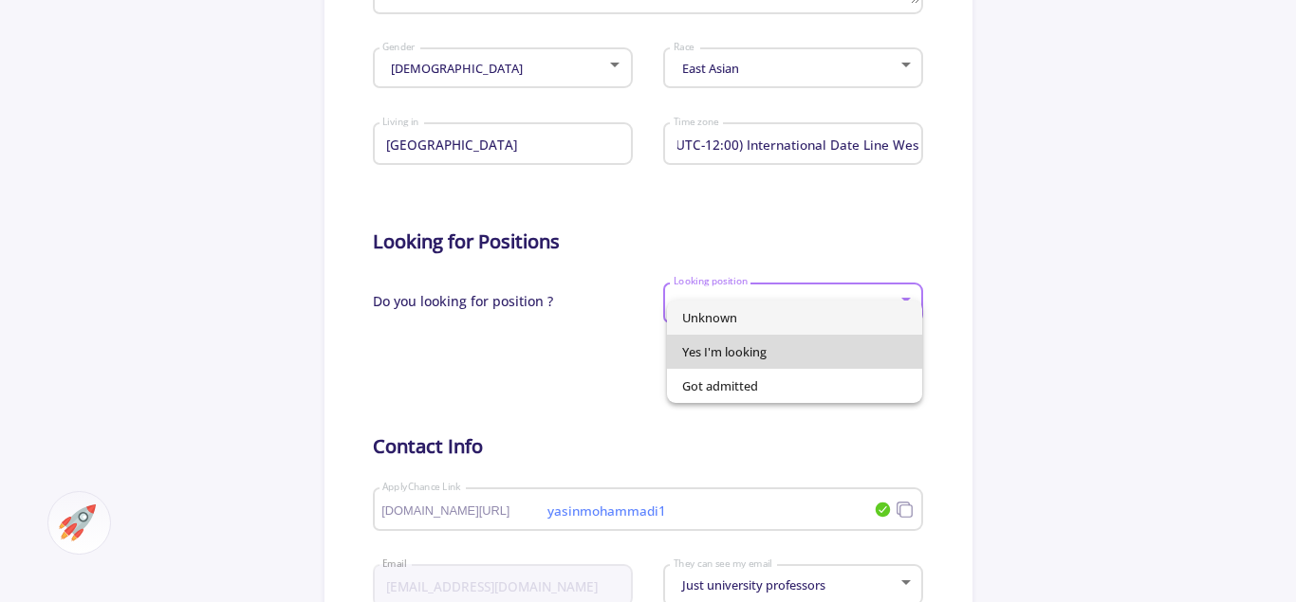
click at [766, 364] on span "Yes I'm looking" at bounding box center [794, 352] width 225 height 34
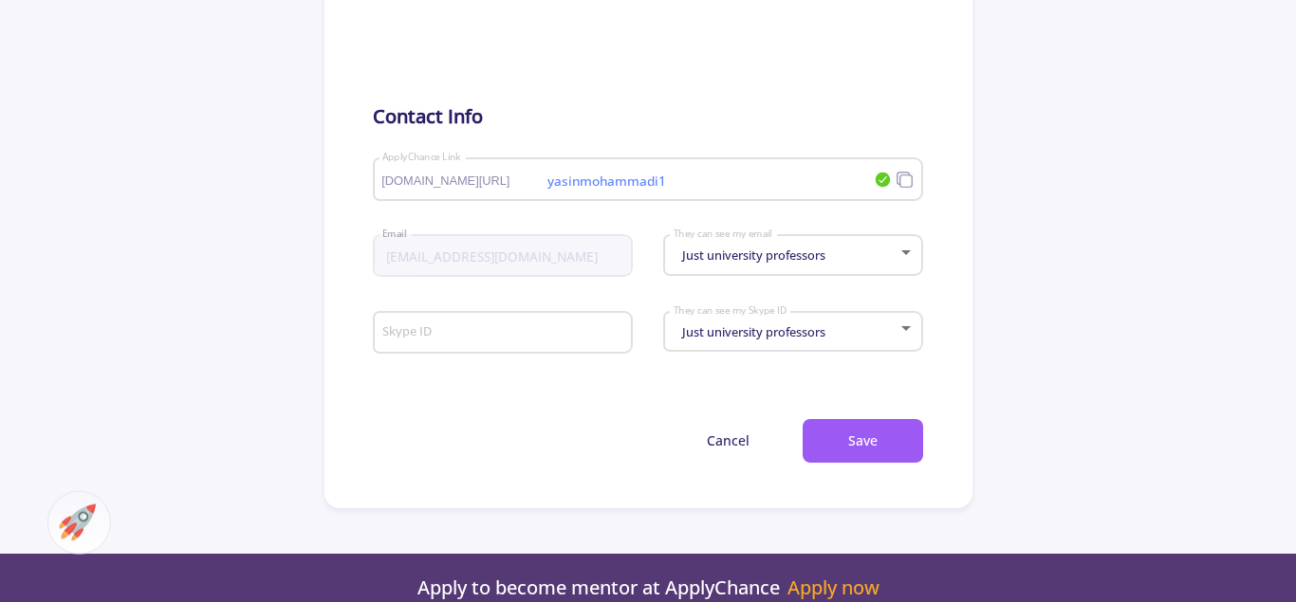
scroll to position [991, 0]
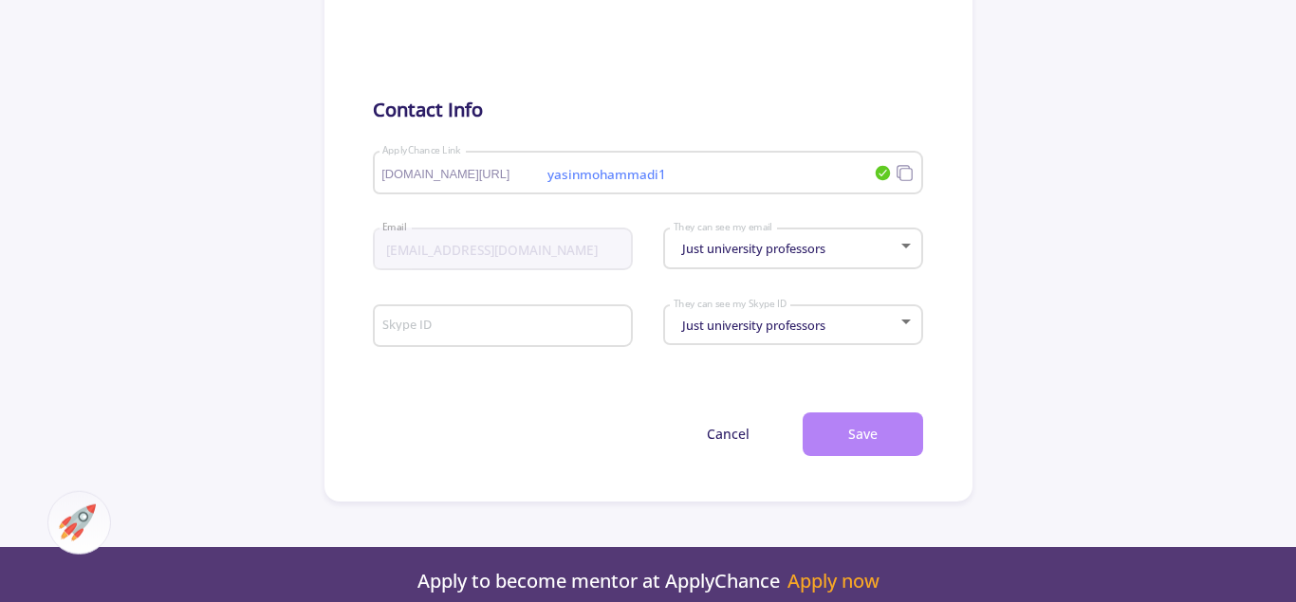
click at [875, 437] on button "Save" at bounding box center [862, 435] width 120 height 45
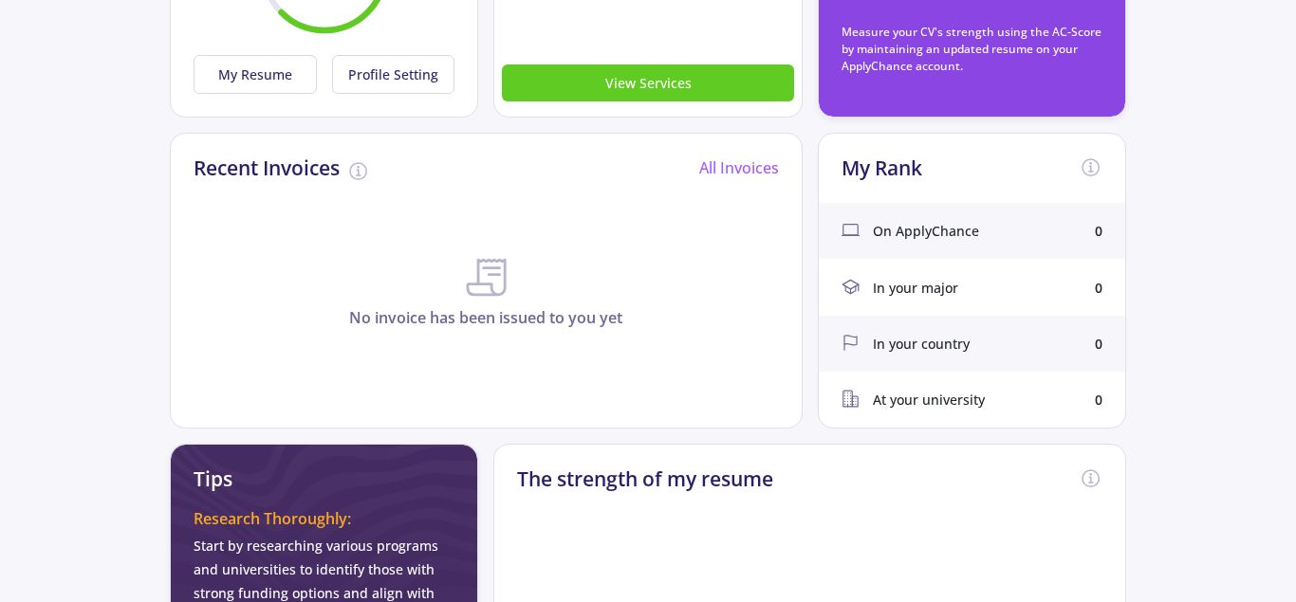
scroll to position [342, 0]
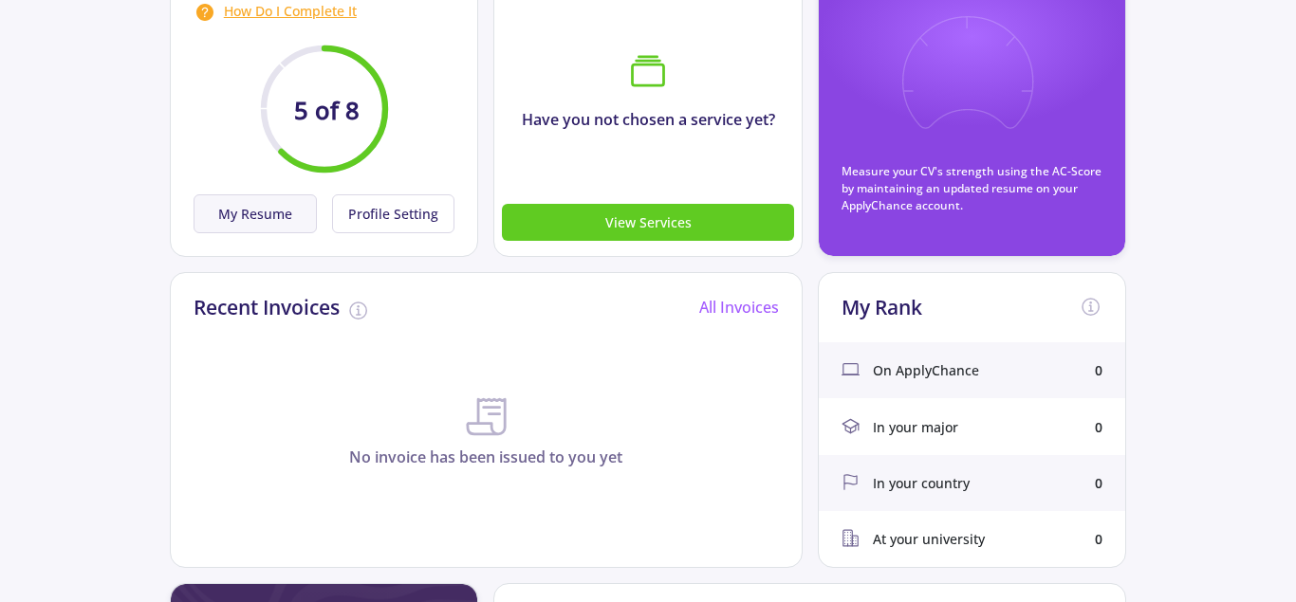
click at [292, 213] on button "My Resume" at bounding box center [254, 213] width 123 height 39
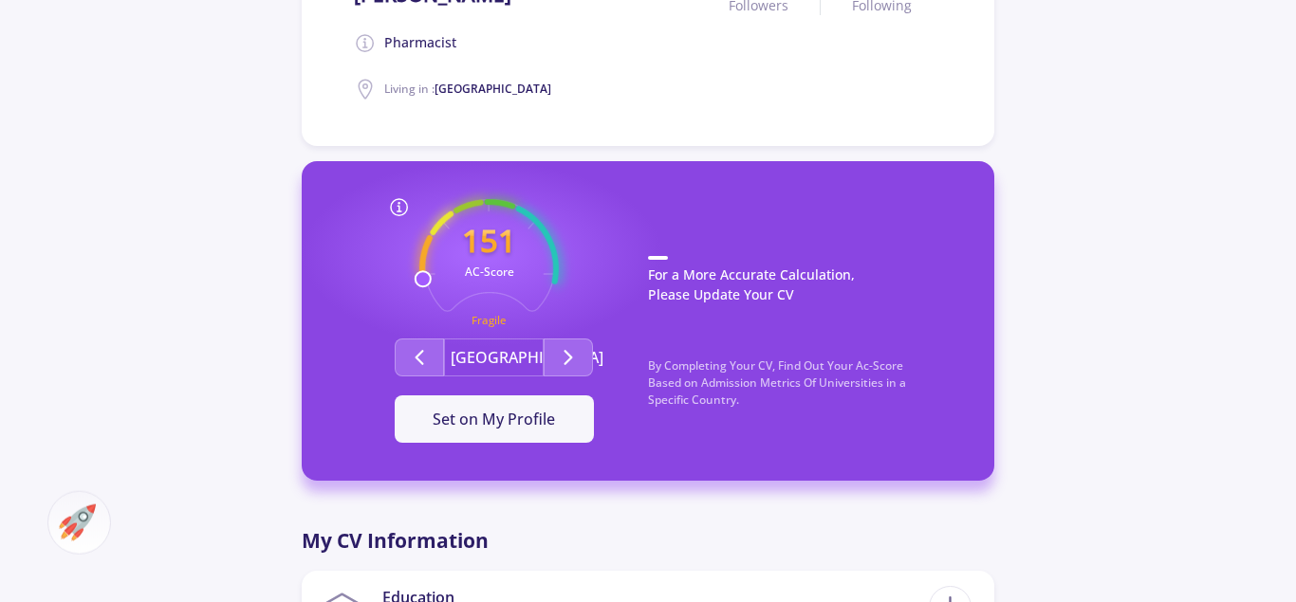
scroll to position [413, 0]
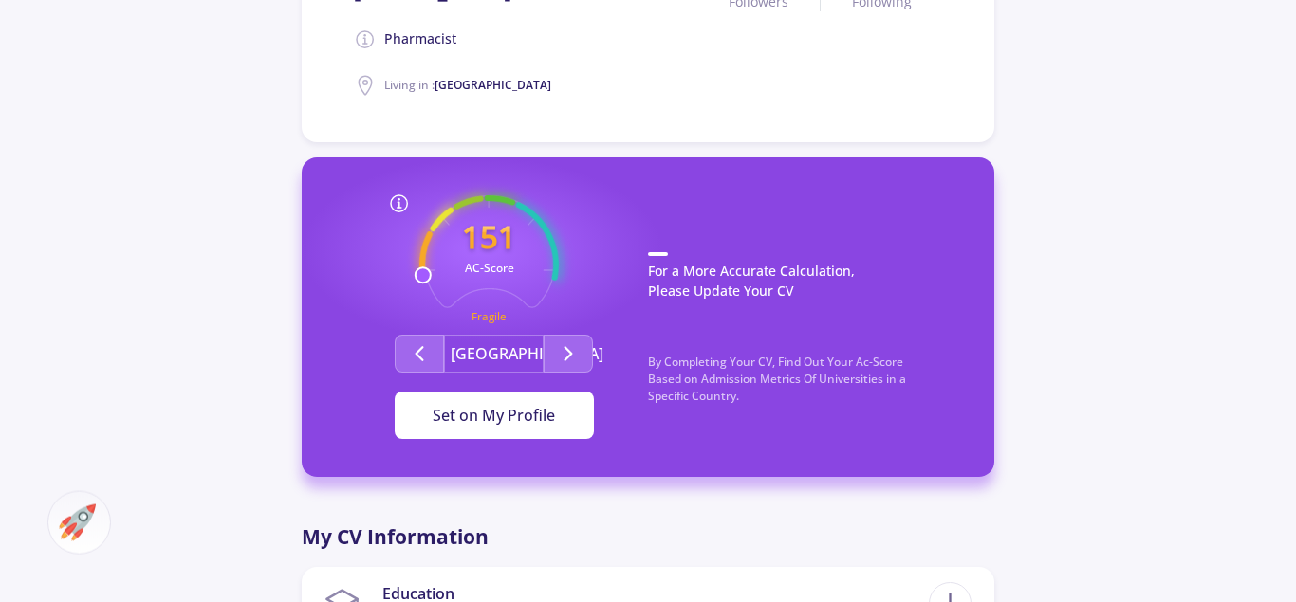
click at [503, 419] on span "Set on My Profile" at bounding box center [493, 415] width 122 height 21
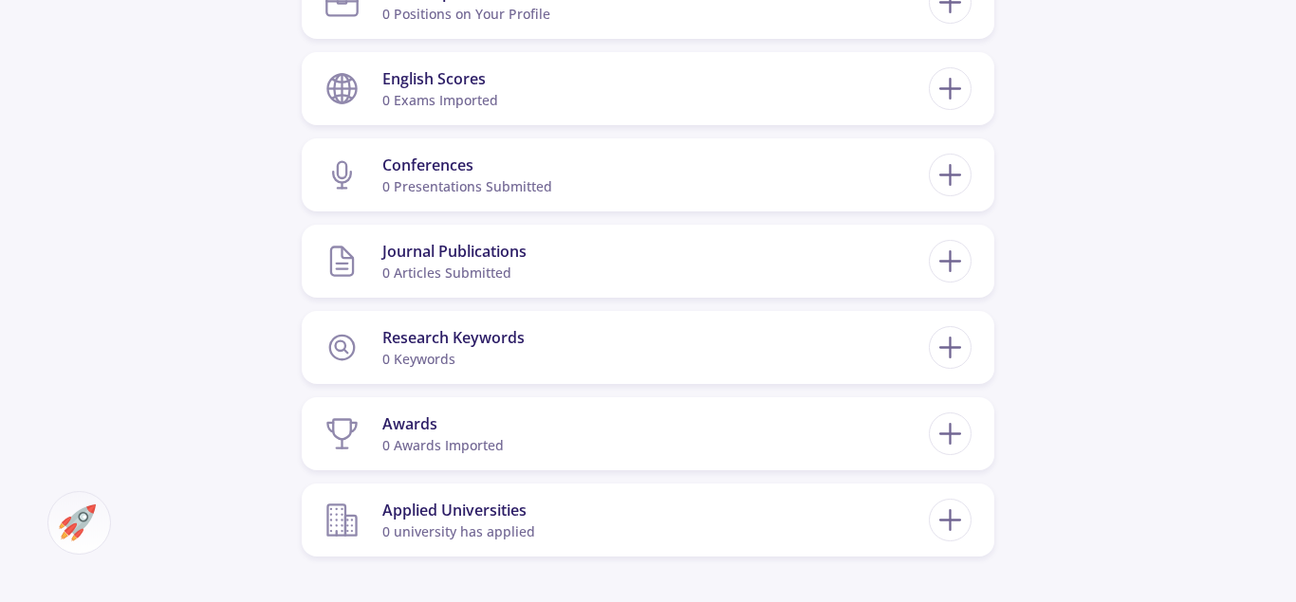
scroll to position [1097, 0]
